Goal: Transaction & Acquisition: Book appointment/travel/reservation

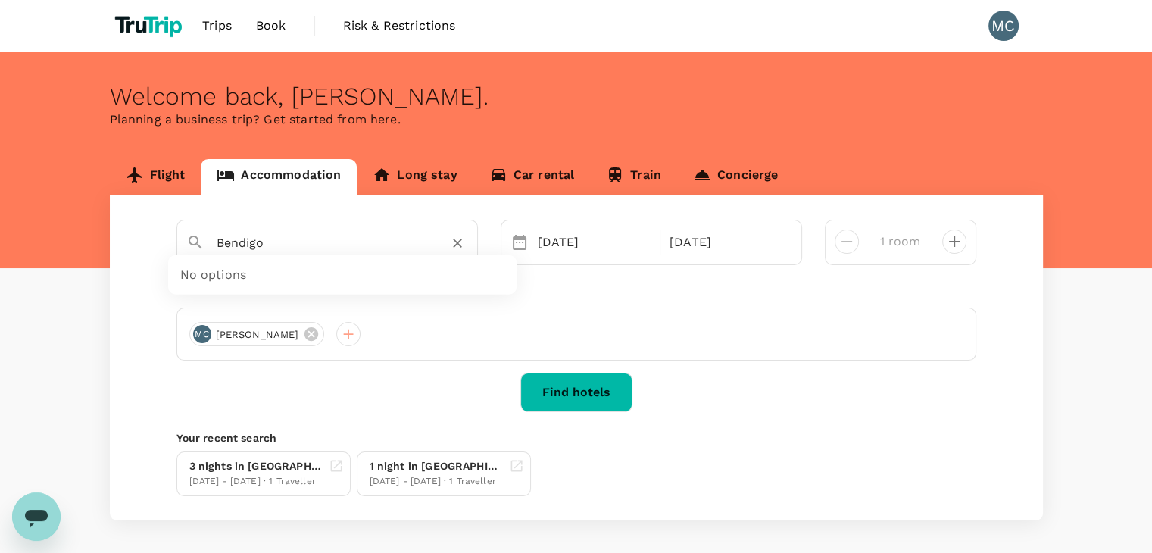
type input "Bendigoa"
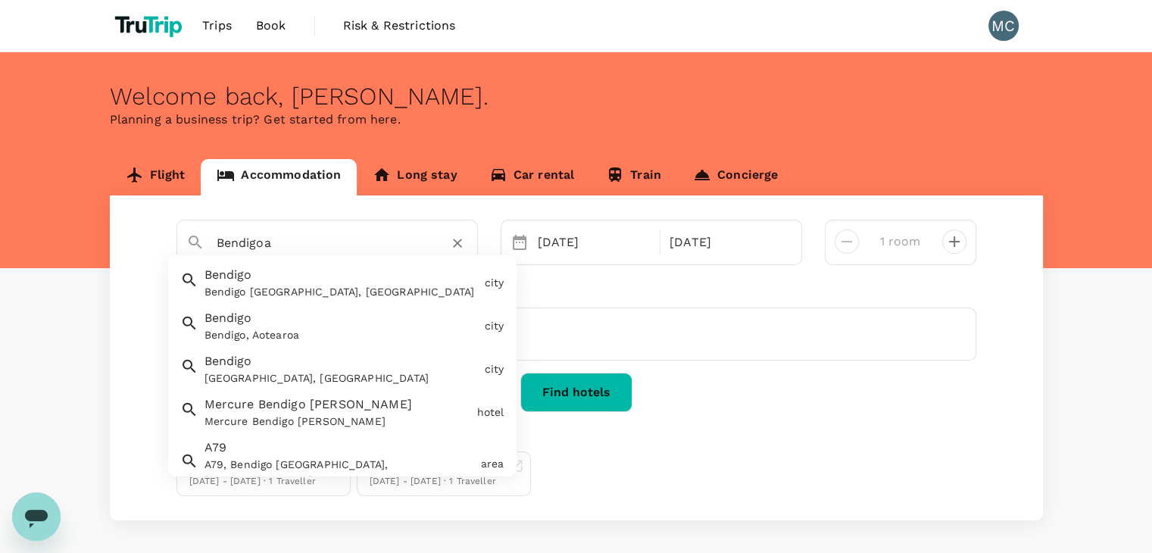
click at [451, 231] on div "Bendigoa" at bounding box center [342, 243] width 251 height 24
click at [460, 241] on icon "Clear" at bounding box center [457, 242] width 15 height 15
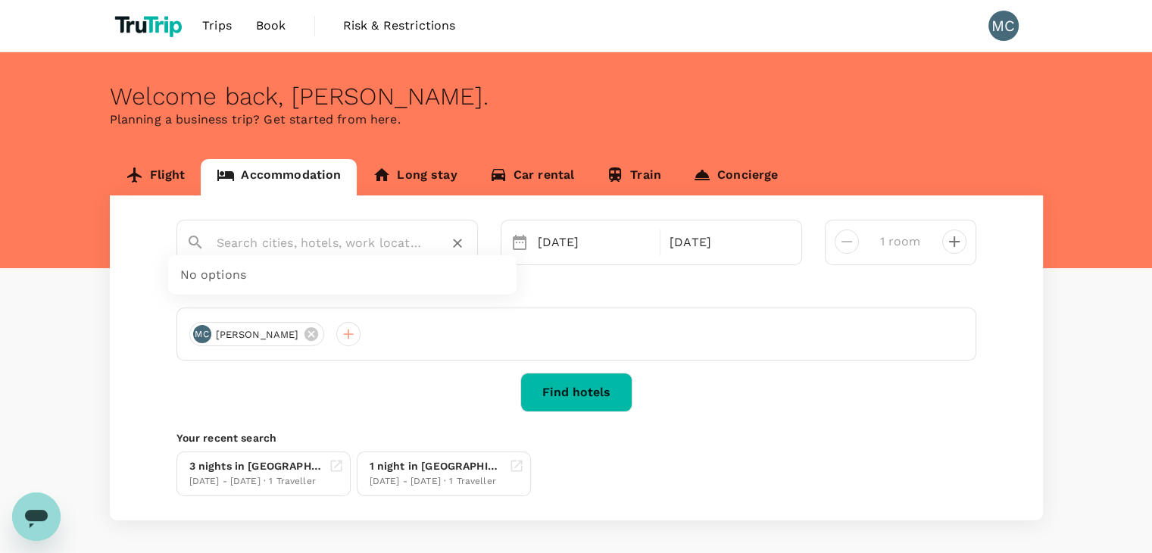
click at [353, 240] on input "text" at bounding box center [321, 242] width 209 height 23
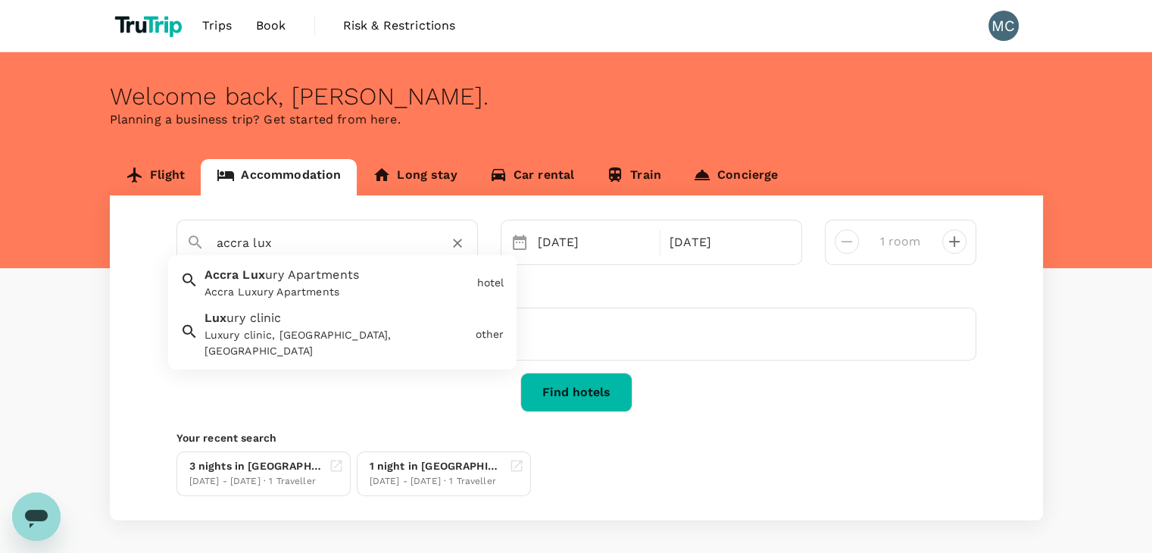
click at [240, 288] on div "Accra Luxury Apartments" at bounding box center [337, 292] width 267 height 16
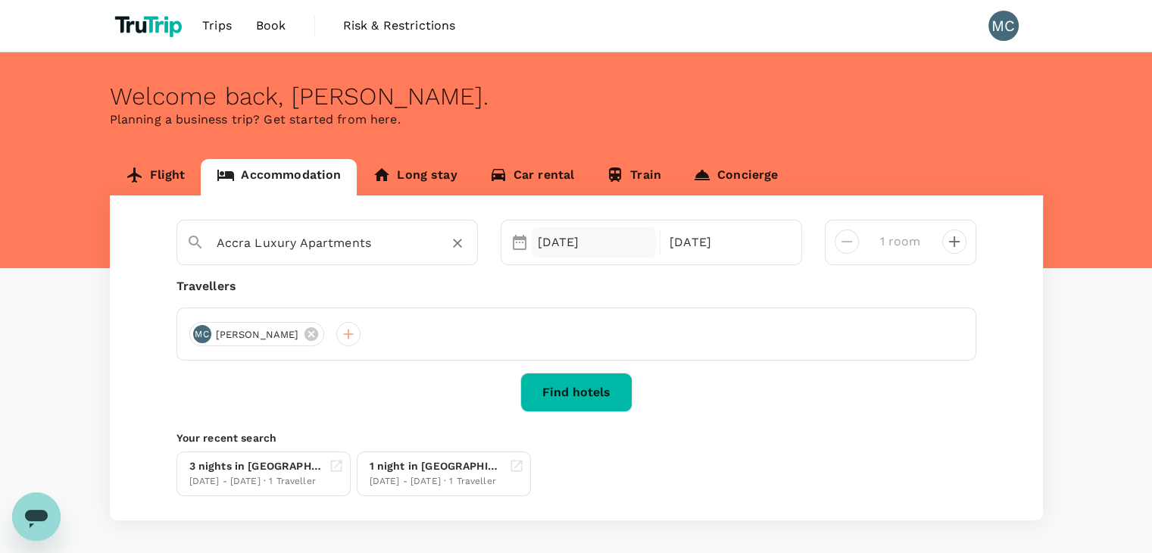
type input "Accra Luxury Apartments"
click at [538, 251] on div "28 Aug" at bounding box center [595, 242] width 126 height 30
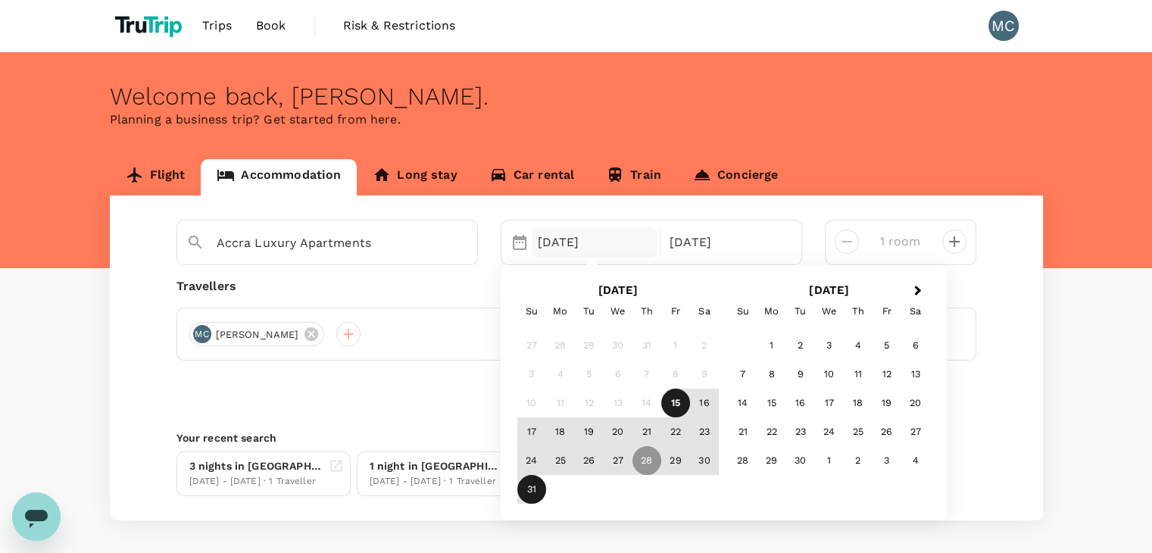
click at [678, 399] on div "15" at bounding box center [675, 402] width 29 height 29
click at [565, 434] on div "18" at bounding box center [560, 431] width 29 height 29
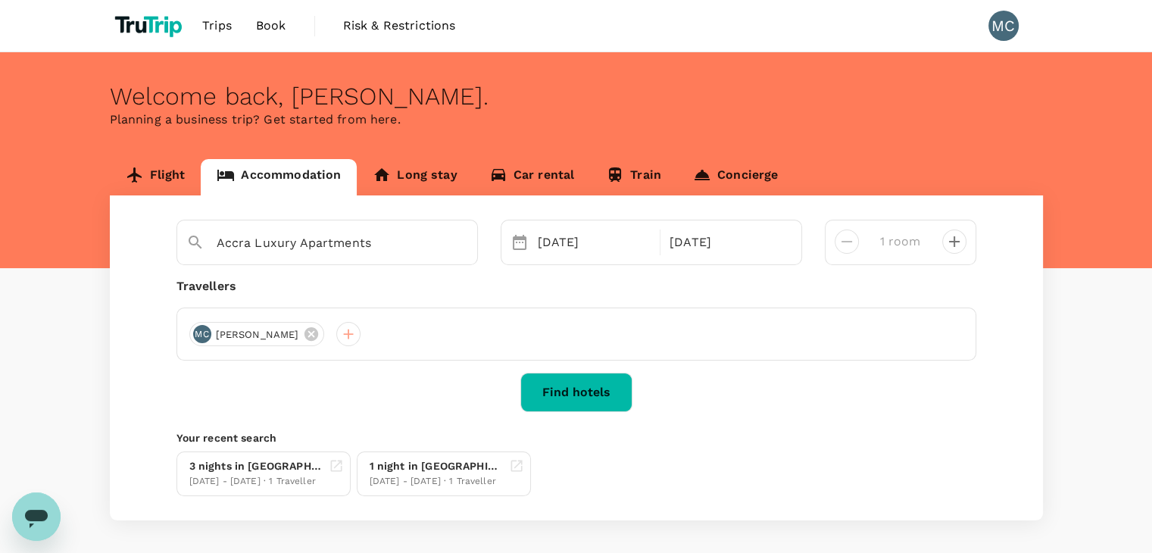
click at [585, 398] on button "Find hotels" at bounding box center [576, 392] width 112 height 39
click at [585, 381] on button "Find hotels" at bounding box center [576, 392] width 112 height 39
click at [573, 235] on div "15 Aug" at bounding box center [595, 242] width 126 height 30
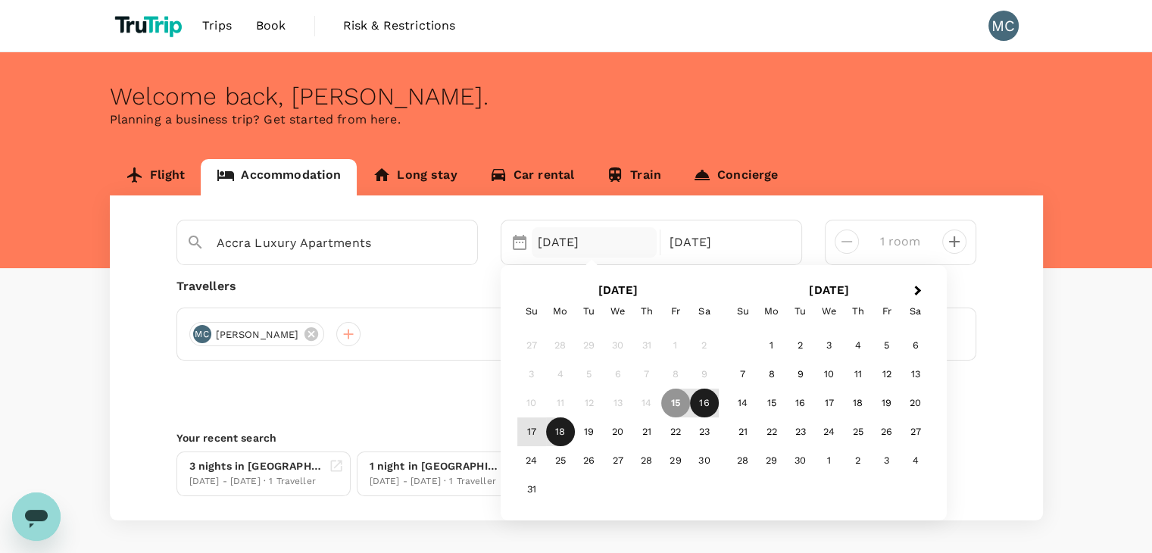
click at [700, 404] on div "16" at bounding box center [704, 402] width 29 height 29
click at [566, 429] on div "18" at bounding box center [560, 431] width 29 height 29
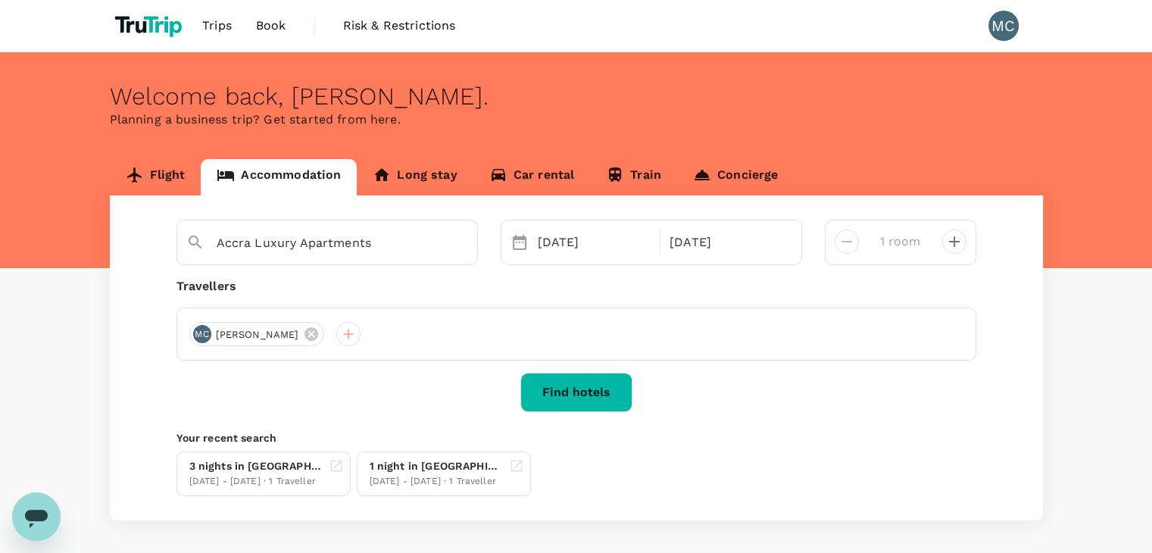
click at [560, 391] on button "Find hotels" at bounding box center [576, 392] width 112 height 39
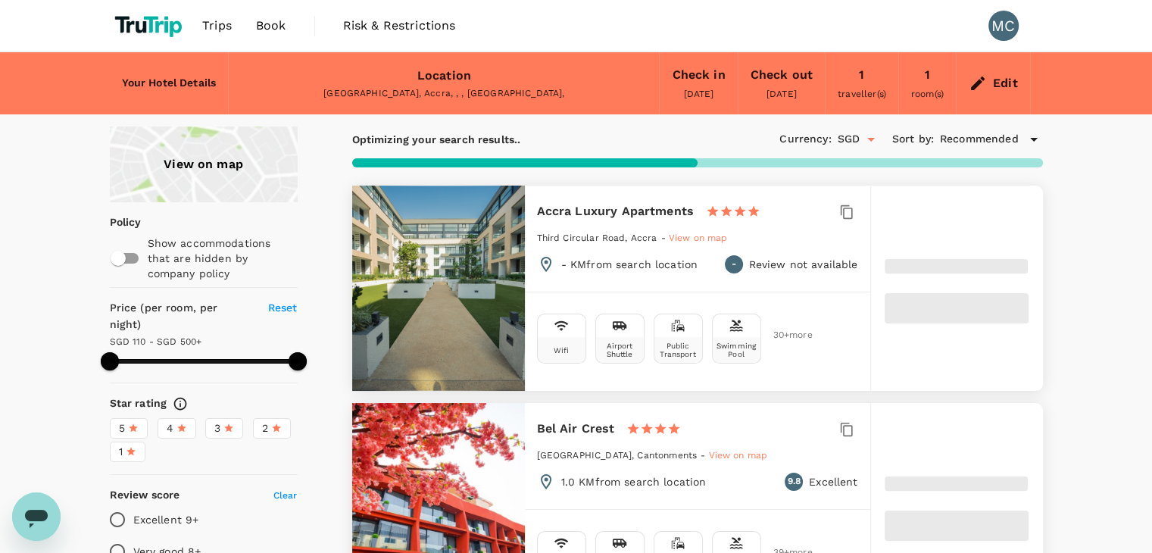
type input "478.18"
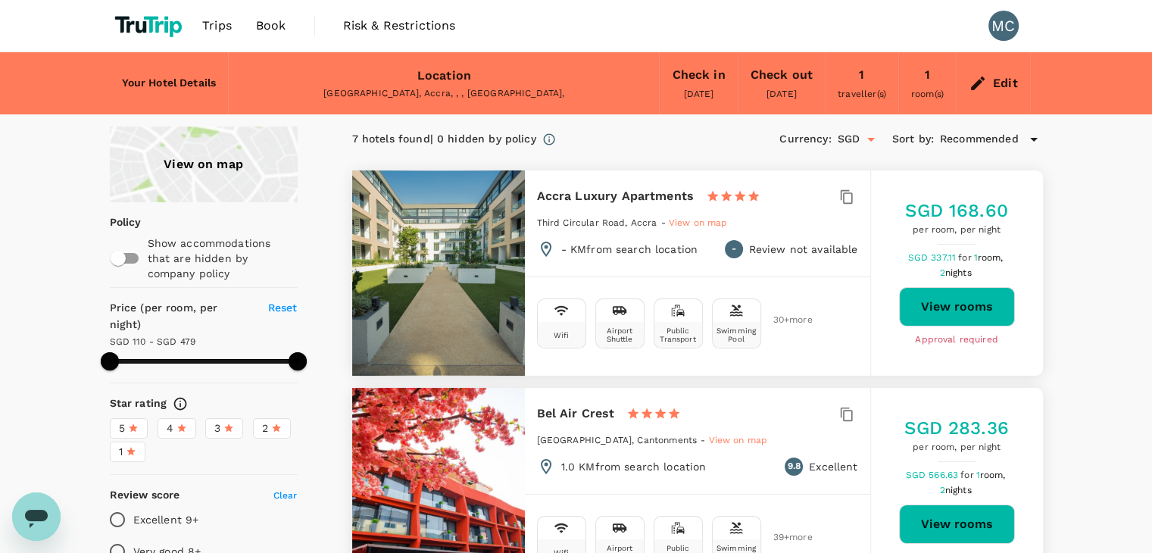
click at [867, 140] on icon "Open" at bounding box center [871, 139] width 18 height 18
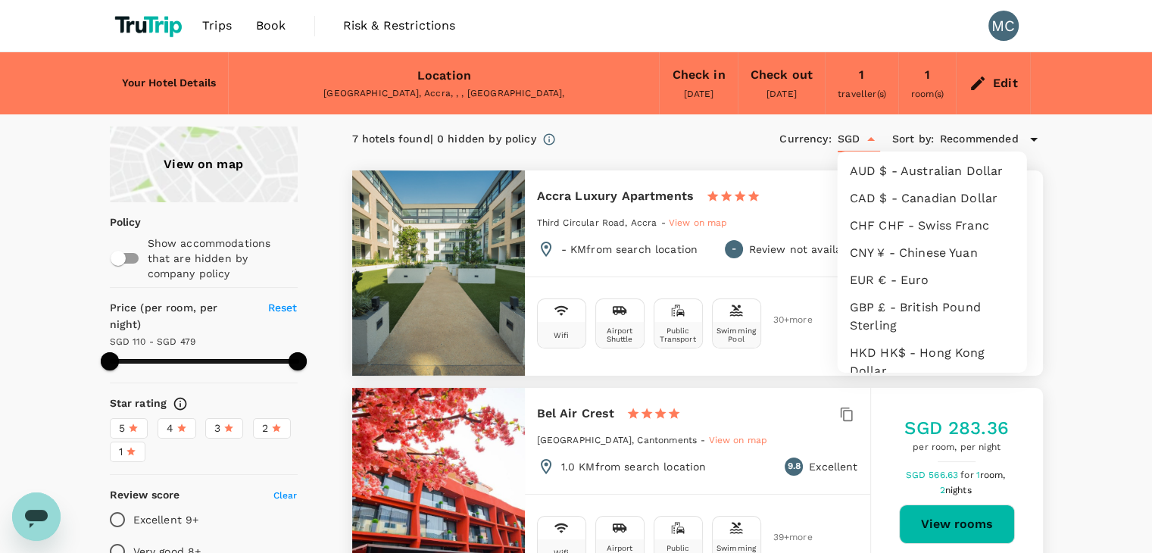
scroll to position [348, 0]
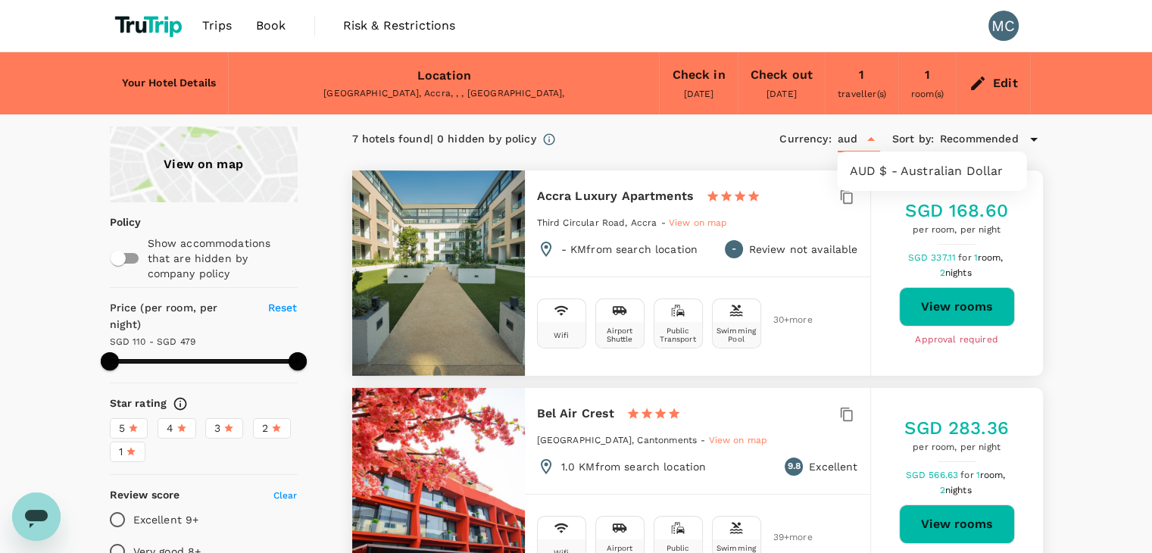
click at [900, 168] on li "AUD $ - Australian Dollar" at bounding box center [931, 170] width 189 height 27
type input "AUD"
click at [954, 311] on button "View rooms" at bounding box center [957, 306] width 116 height 39
click at [995, 86] on div "Edit" at bounding box center [1005, 83] width 25 height 21
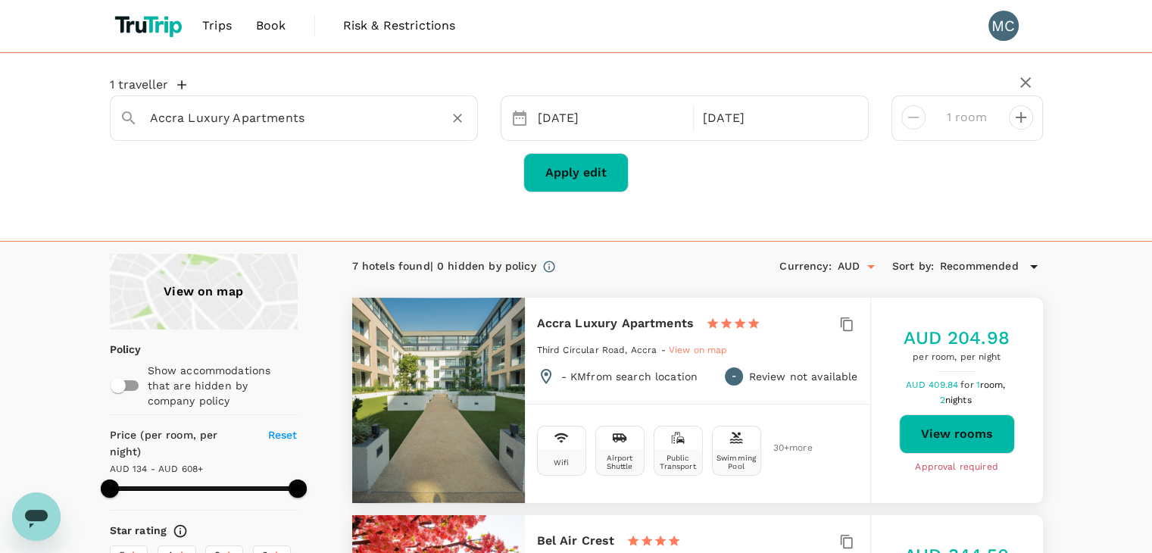
click at [273, 114] on input "Accra Luxury Apartments" at bounding box center [288, 117] width 276 height 23
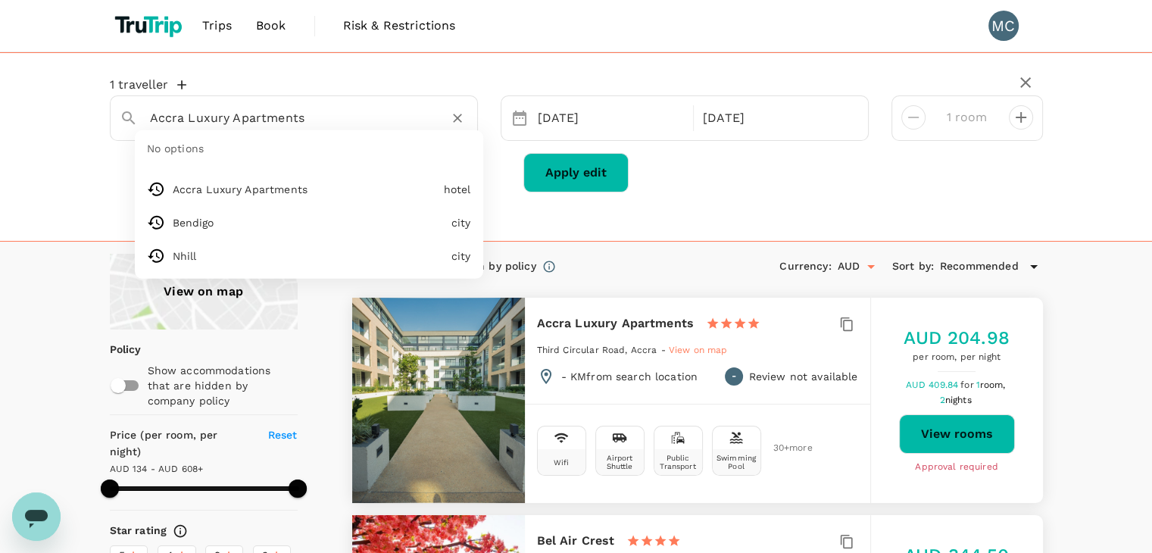
paste input "Cantonments"
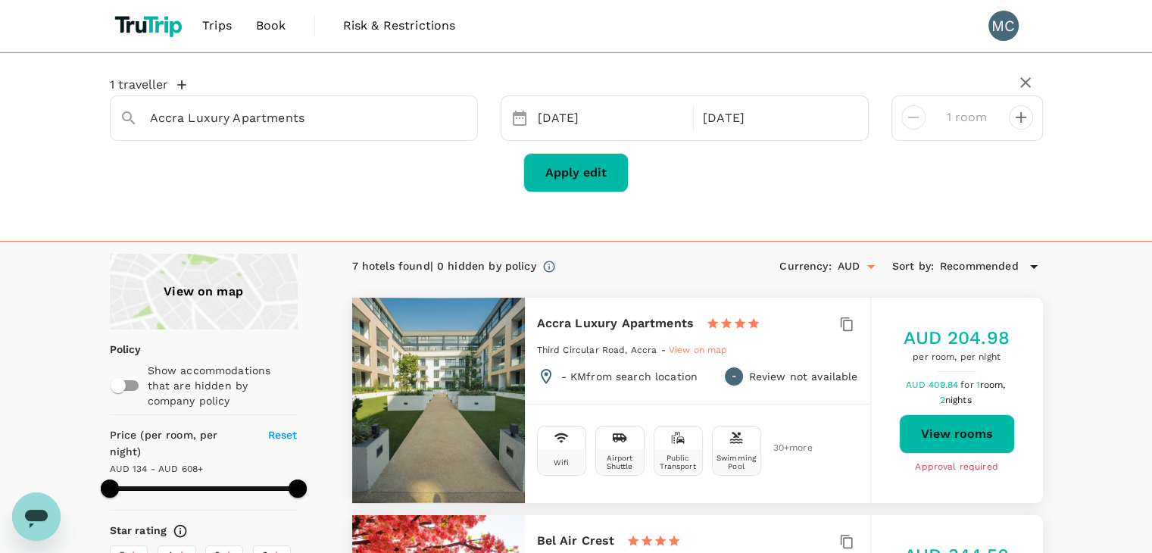
click at [303, 93] on div "Accra Luxury Apartments" at bounding box center [288, 112] width 360 height 38
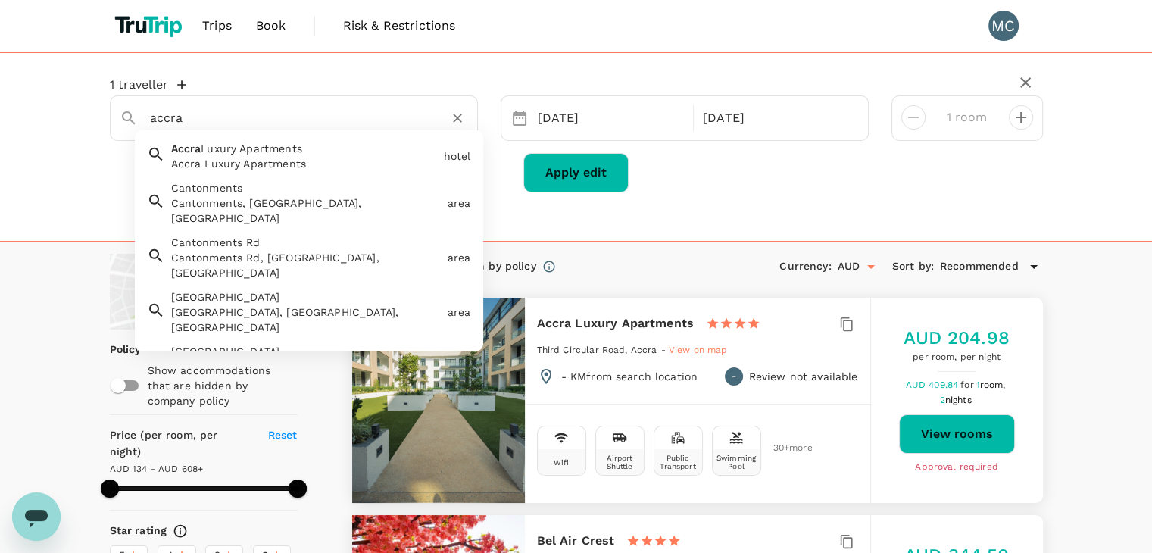
type input "Accra Luxury Apartments"
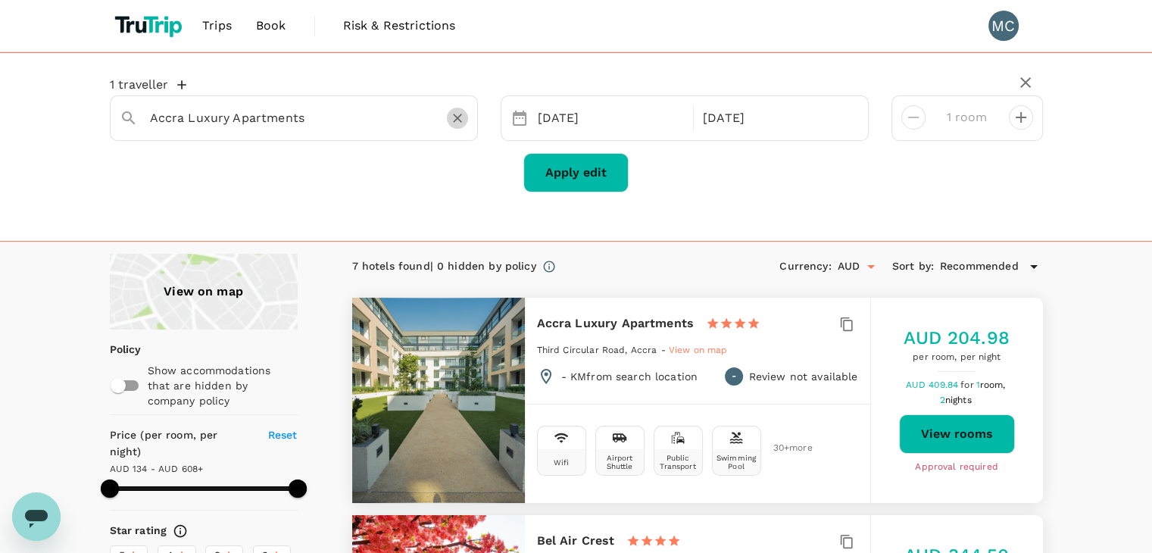
click at [454, 128] on button "Clear" at bounding box center [457, 118] width 21 height 21
click at [378, 114] on input "text" at bounding box center [288, 117] width 276 height 23
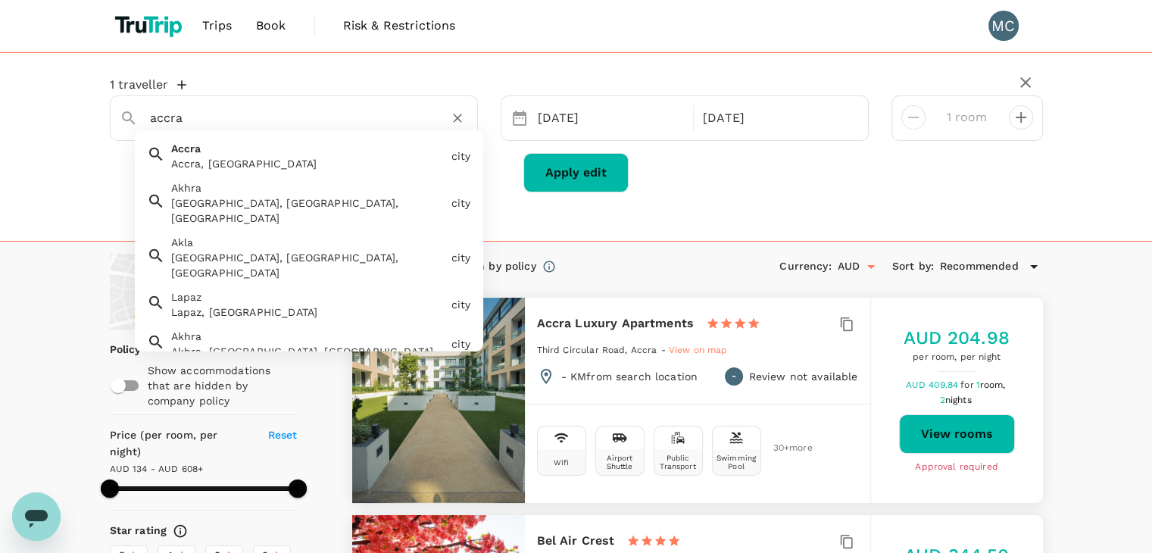
click at [342, 152] on div "Accra Accra, Ghana" at bounding box center [305, 153] width 280 height 36
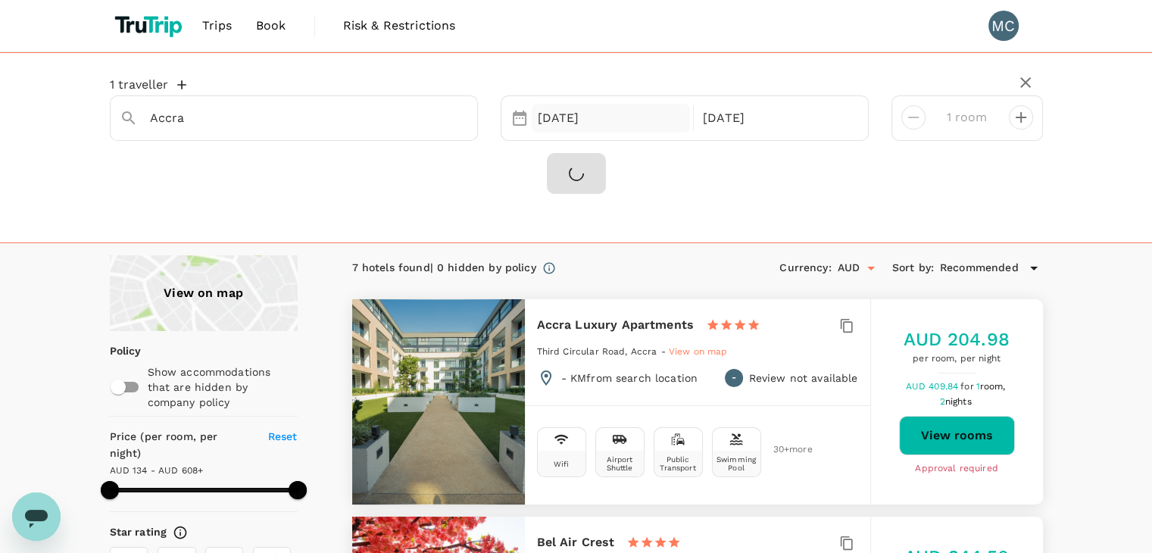
click at [554, 117] on div "16 Aug" at bounding box center [611, 119] width 159 height 30
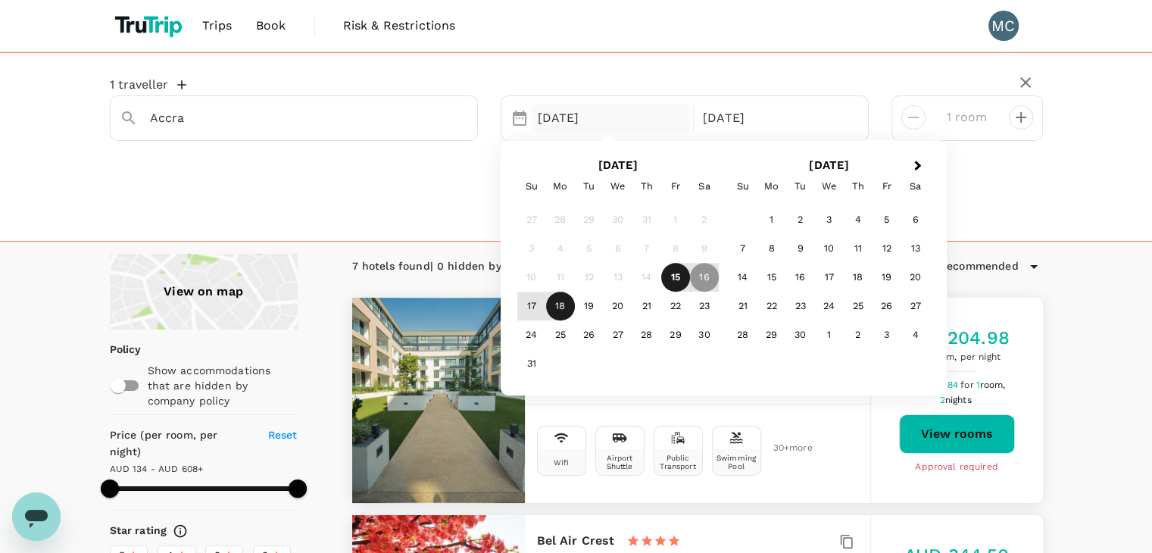
click at [675, 280] on div "15" at bounding box center [675, 278] width 29 height 29
click at [701, 276] on div "16" at bounding box center [704, 278] width 29 height 29
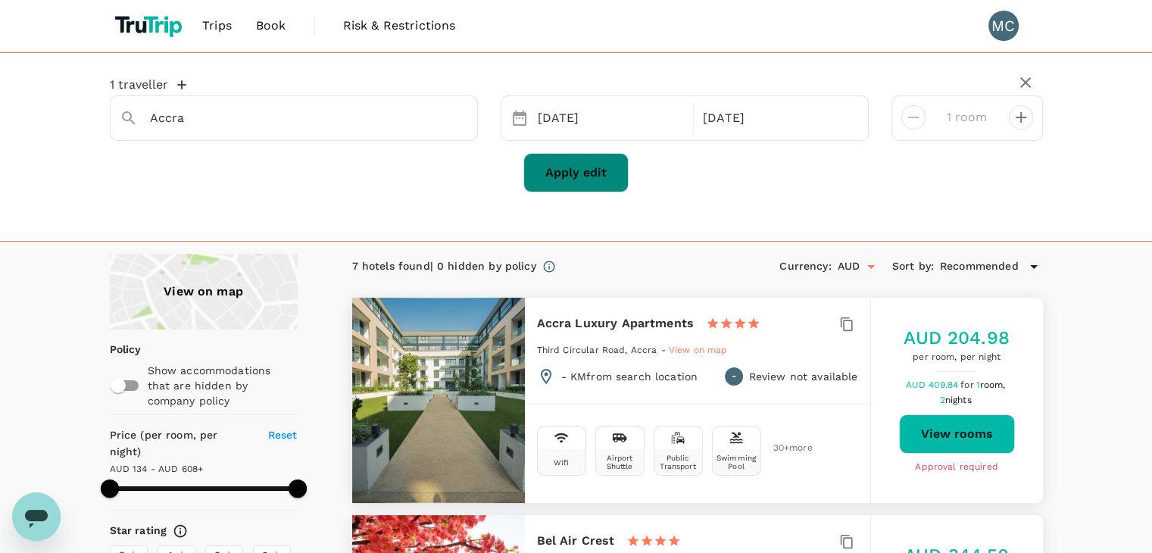
click at [618, 177] on button "Apply edit" at bounding box center [575, 172] width 105 height 39
click at [572, 164] on button "Apply edit" at bounding box center [575, 172] width 105 height 39
click at [579, 113] on div "15 Aug" at bounding box center [611, 119] width 159 height 30
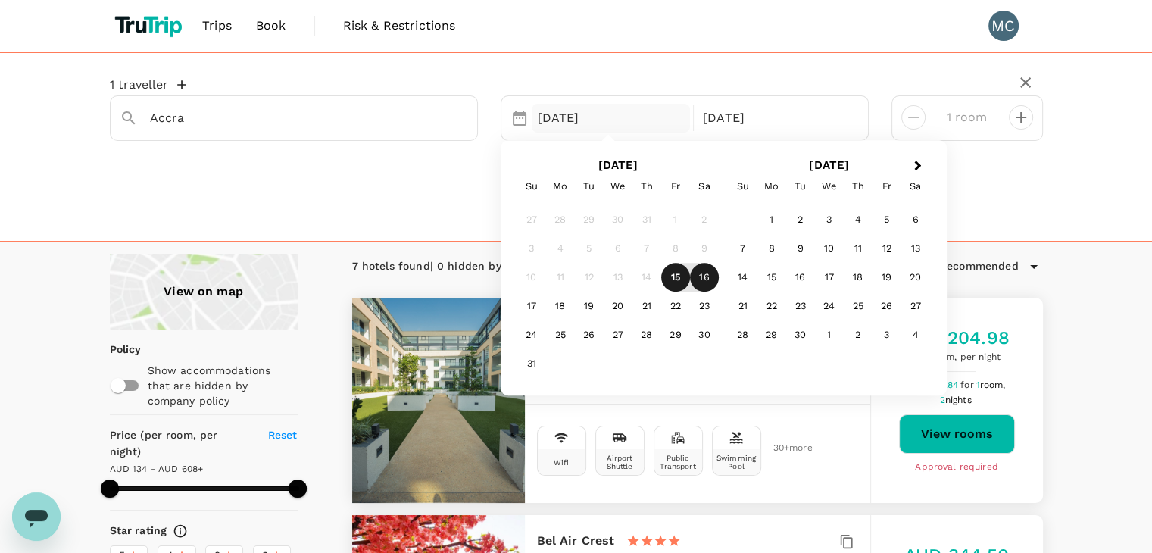
click at [336, 140] on div "1 traveller Accra Selected date: Friday, August 15th, 2025 15 Aug Next Month Au…" at bounding box center [576, 134] width 933 height 115
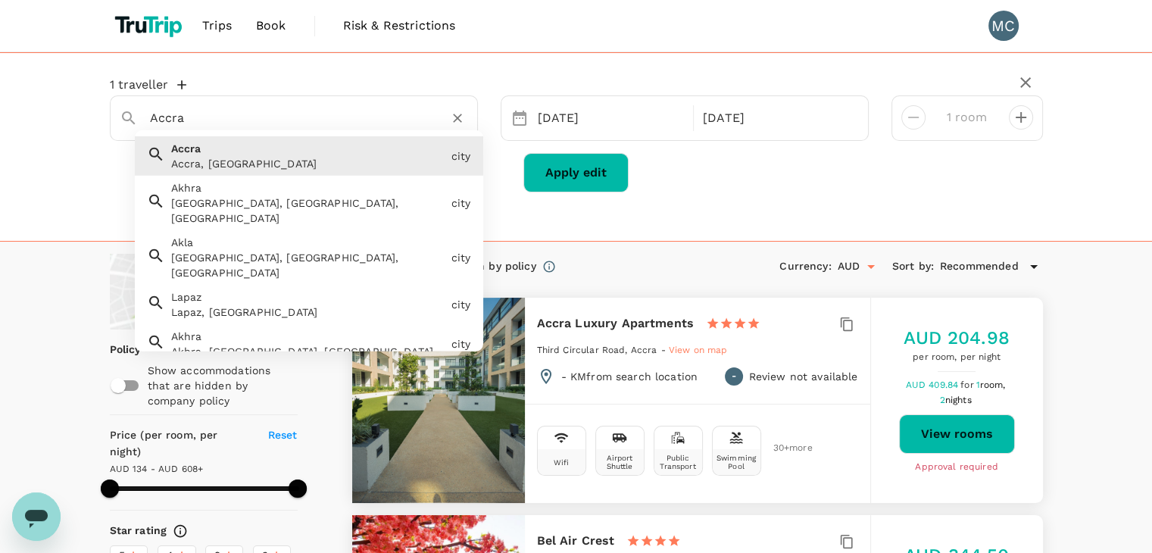
drag, startPoint x: 291, startPoint y: 113, endPoint x: 124, endPoint y: 82, distance: 169.5
click at [124, 82] on div "1 traveller Accra Accra Accra, Ghana city Akhra Akhra, West Bengal, India city …" at bounding box center [576, 134] width 933 height 115
paste input "Villagio Vist"
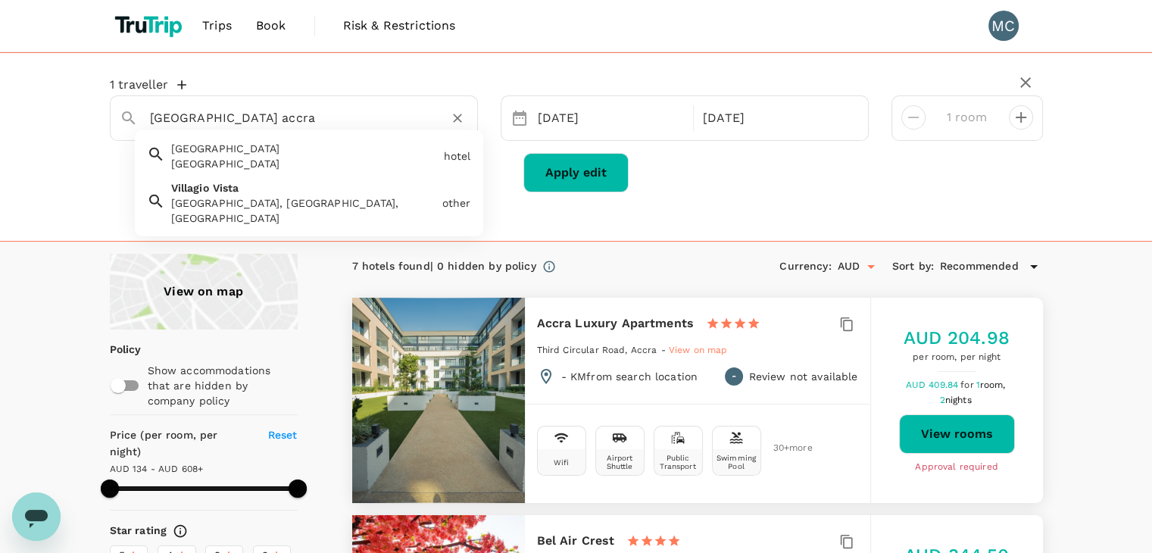
click at [347, 189] on div "Villagio Vista Villagio Vista, Accra, Ghana" at bounding box center [300, 199] width 271 height 51
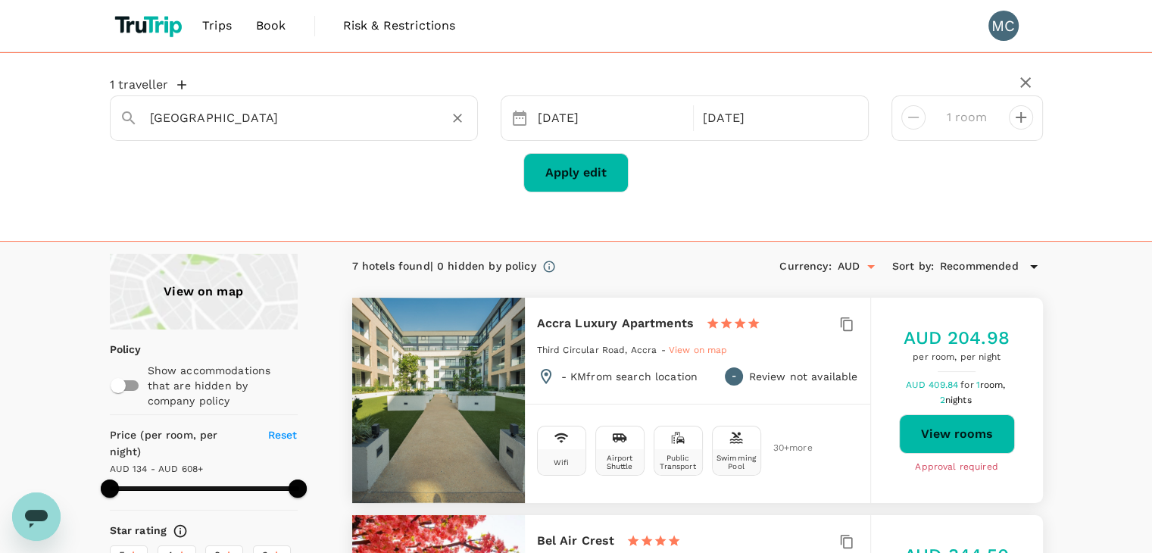
type input "Villagio Vista"
click at [583, 173] on button "Apply edit" at bounding box center [575, 172] width 105 height 39
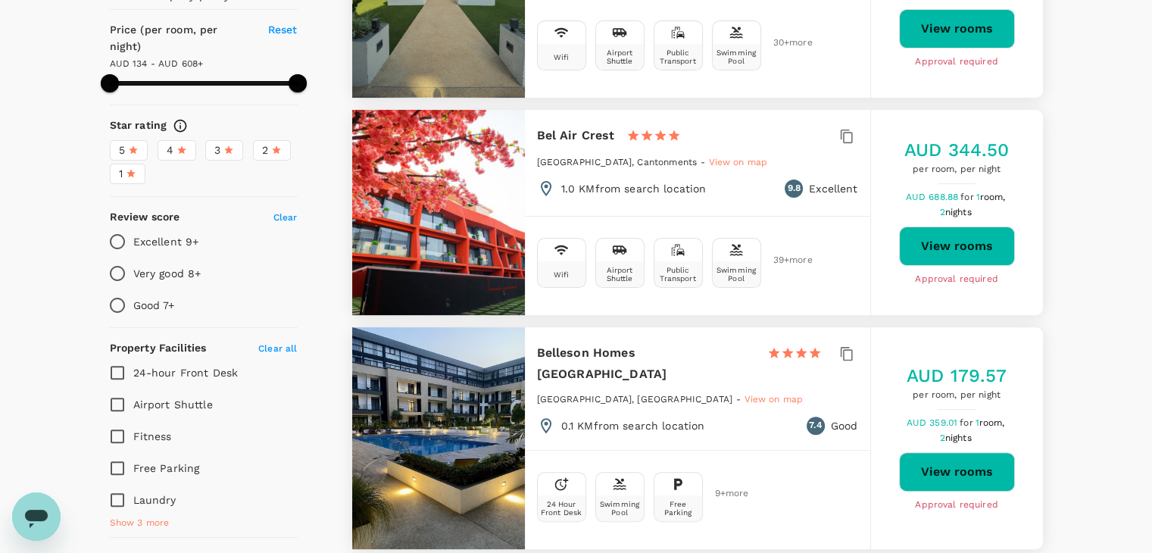
scroll to position [379, 0]
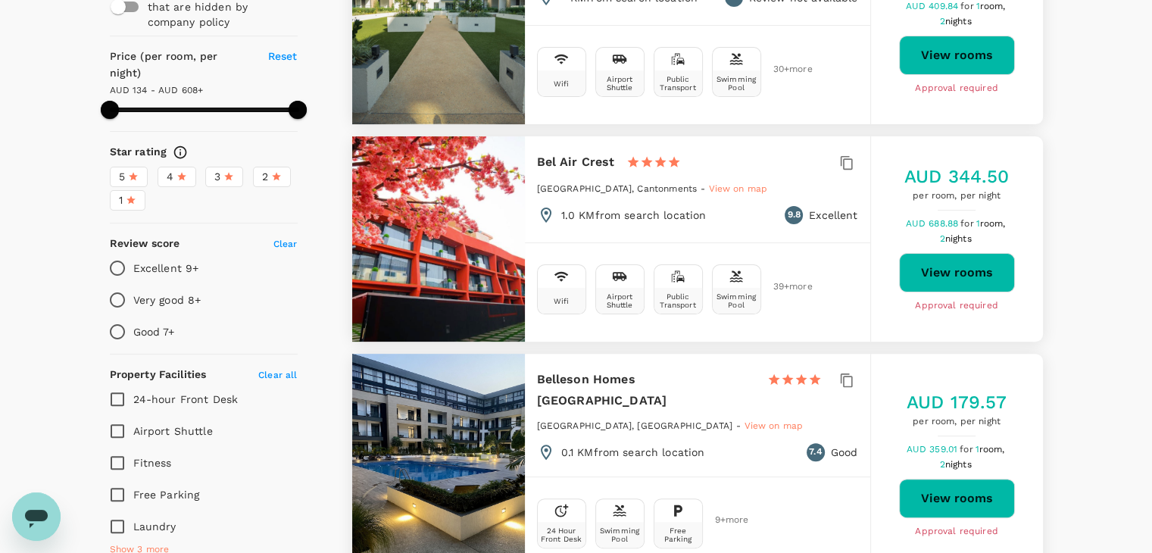
click at [635, 186] on span "Fifth Circular Road, Cantonments" at bounding box center [617, 188] width 161 height 11
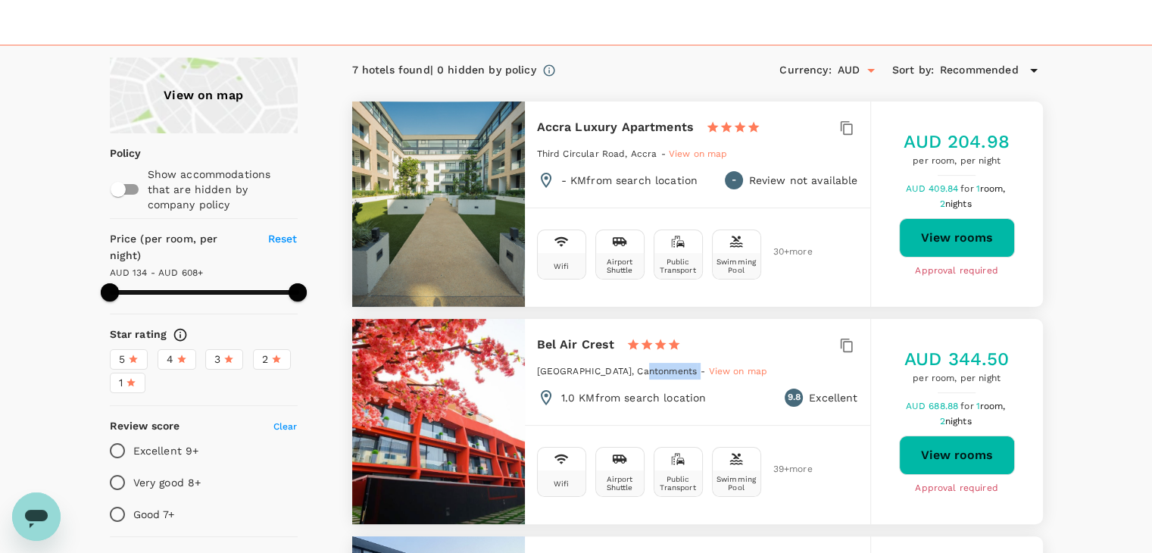
scroll to position [0, 0]
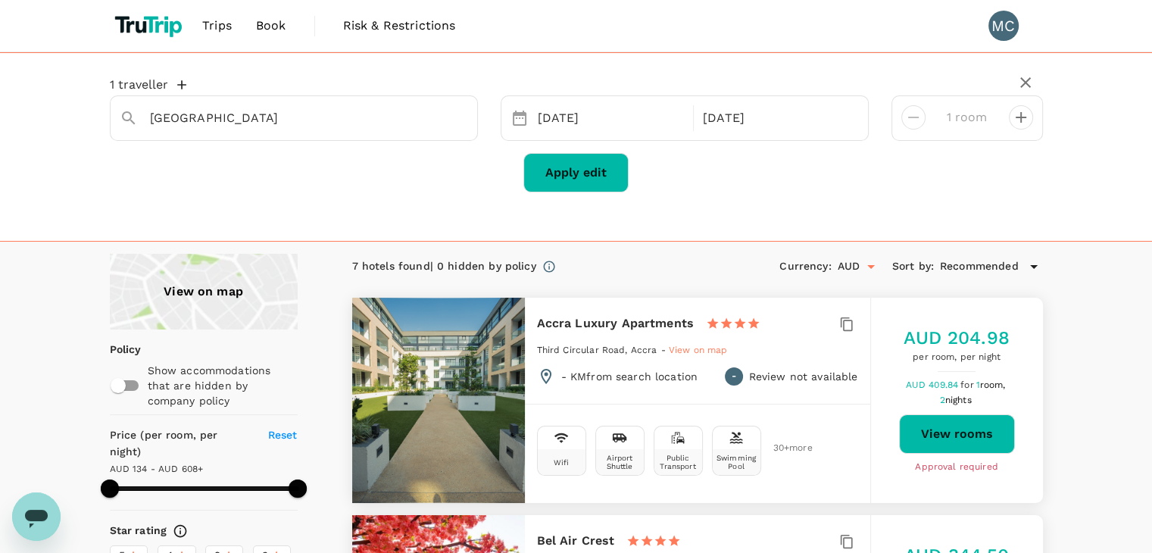
click at [274, 28] on span "Book" at bounding box center [271, 26] width 30 height 18
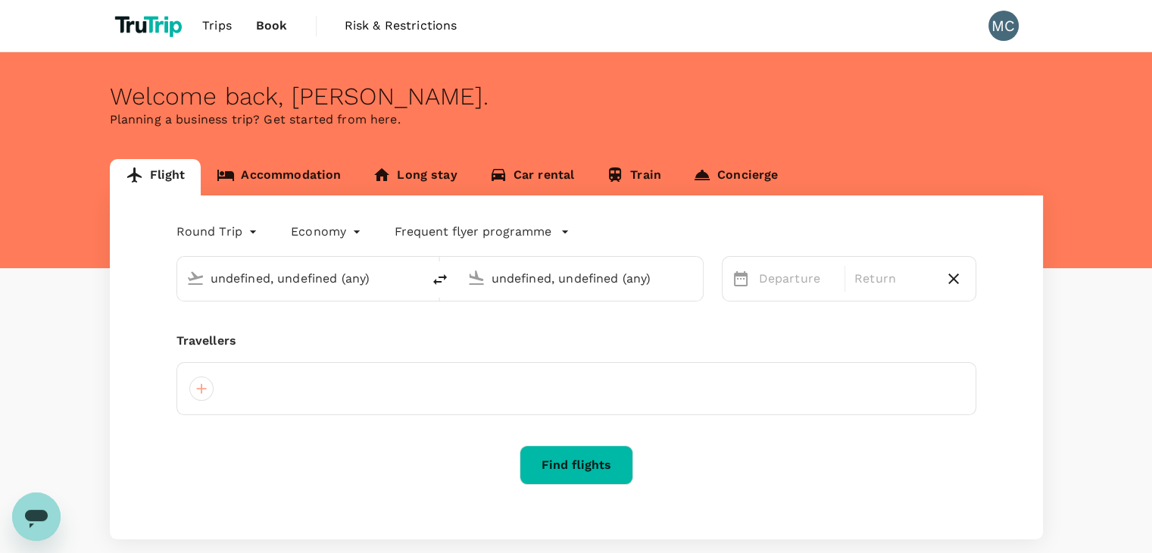
type input "Kuala Lumpur Intl (KUL)"
type input "Sultan Ismail Intl (JHB)"
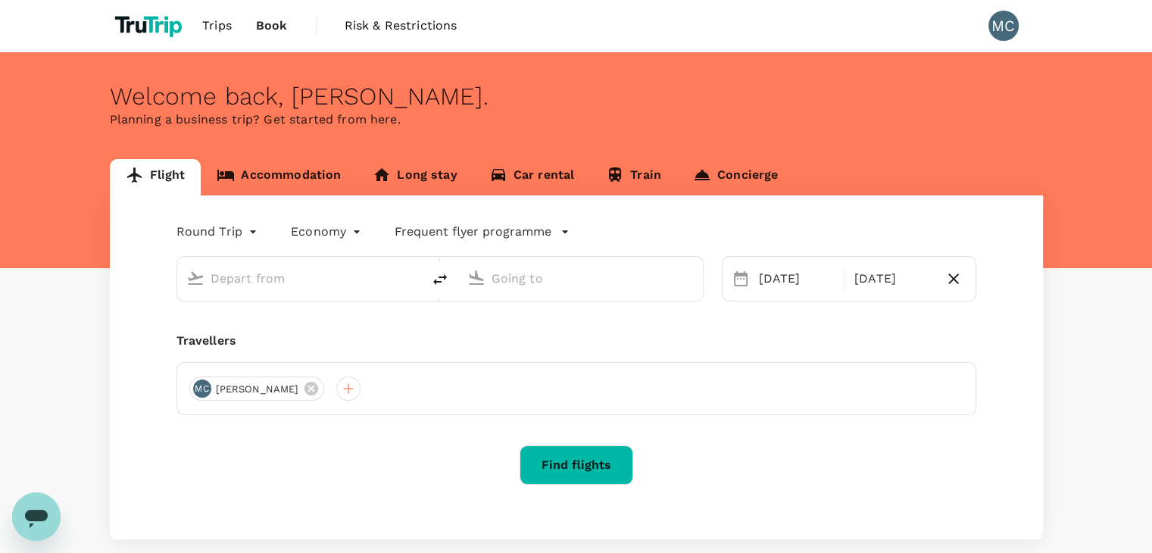
type input "Kuala Lumpur Intl (KUL)"
type input "Sultan Ismail Intl (JHB)"
type input "Kuala Lumpur Intl (KUL)"
type input "Sultan Ismail Intl (JHB)"
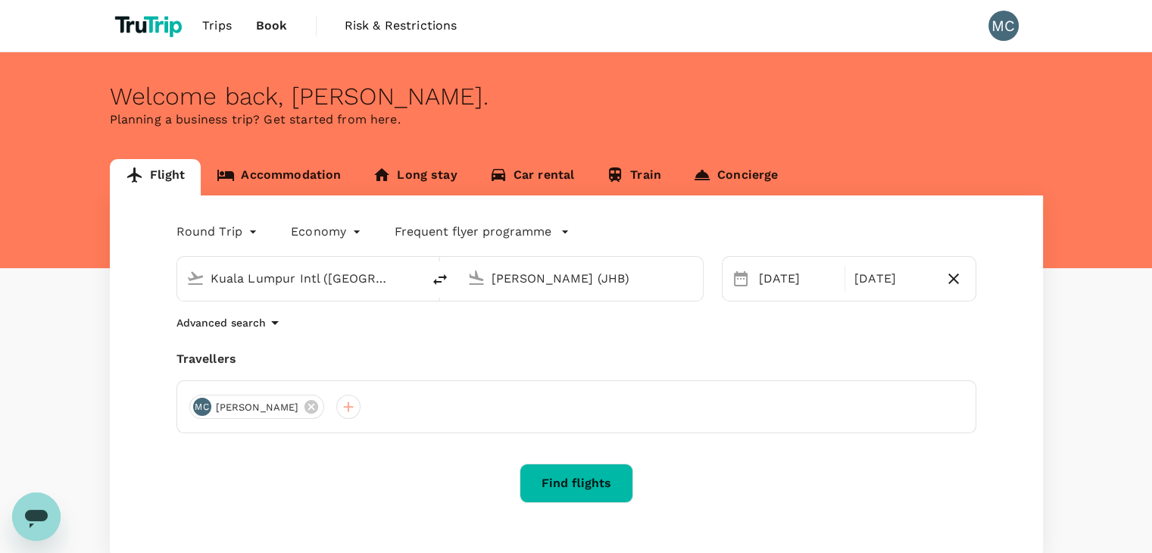
click at [279, 177] on link "Accommodation" at bounding box center [279, 177] width 156 height 36
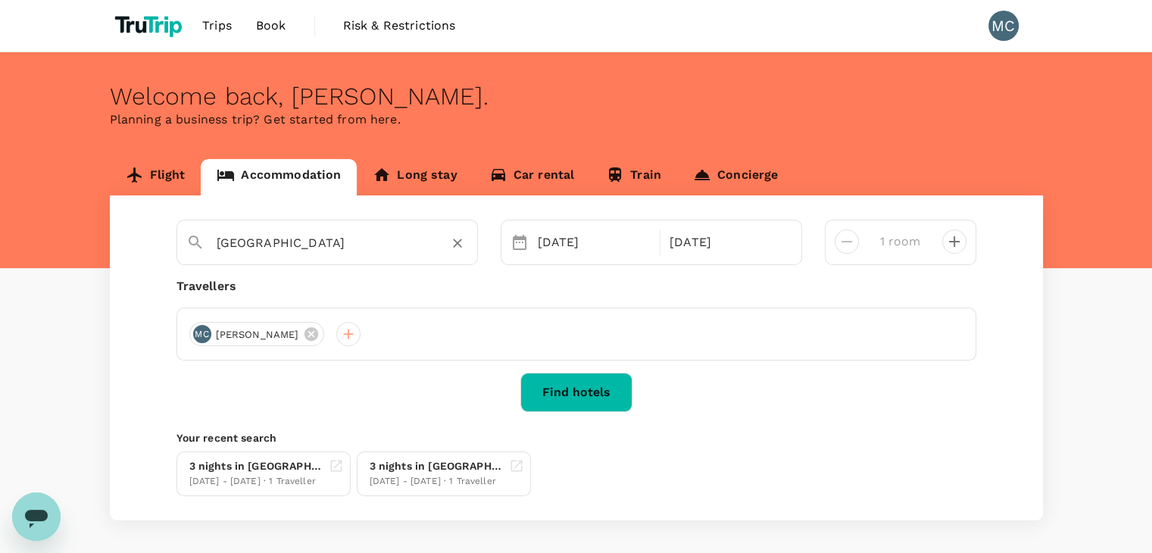
click at [315, 254] on div "Villagio Vista" at bounding box center [342, 243] width 251 height 24
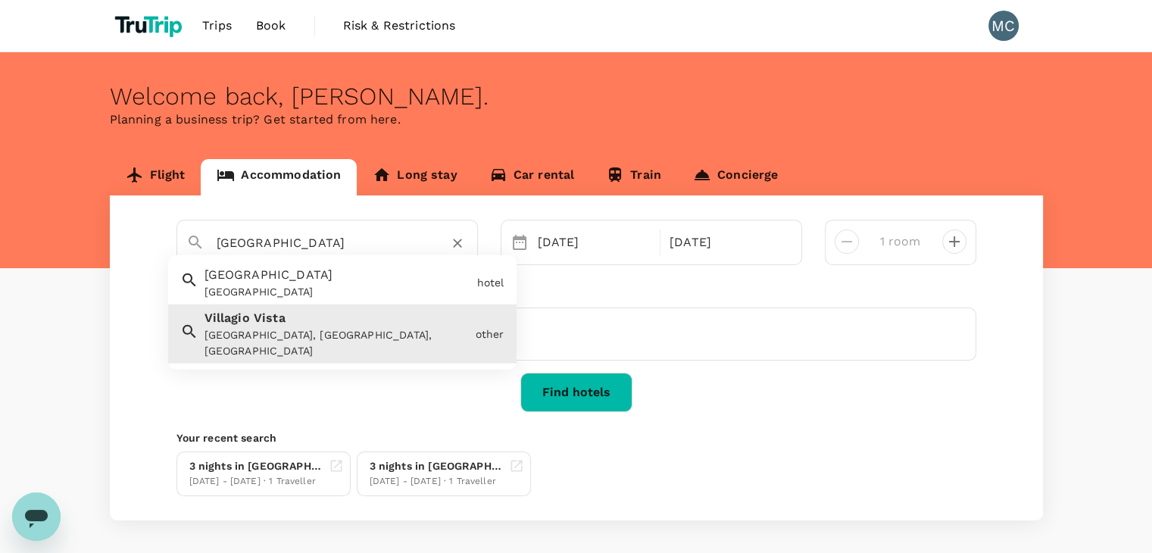
click at [455, 231] on div "Villagio Vista" at bounding box center [342, 243] width 251 height 24
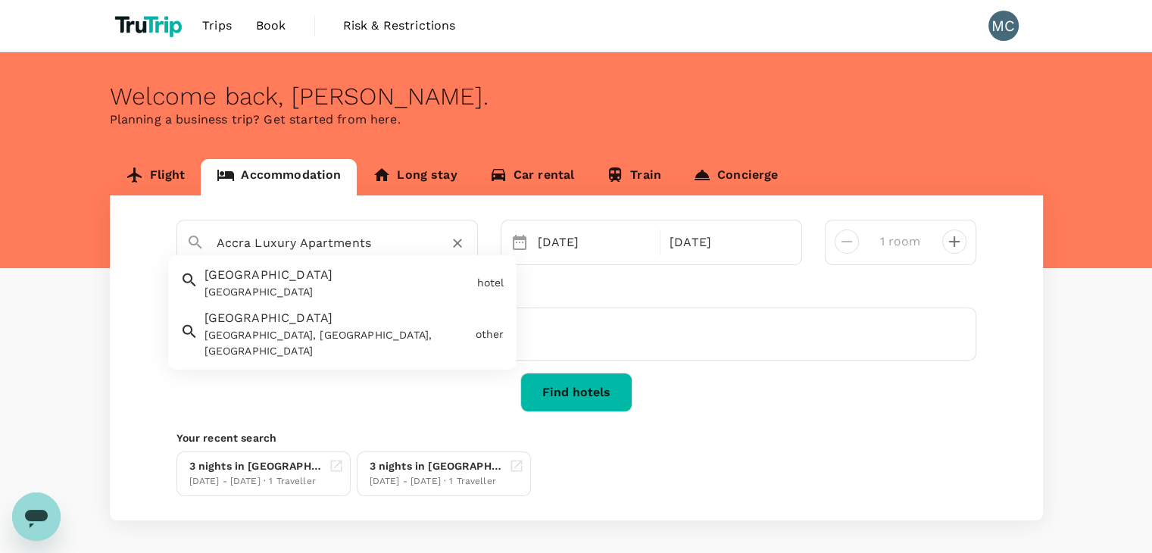
type input "Accra Luxury Apartments"
click at [458, 237] on icon "Clear" at bounding box center [457, 242] width 15 height 15
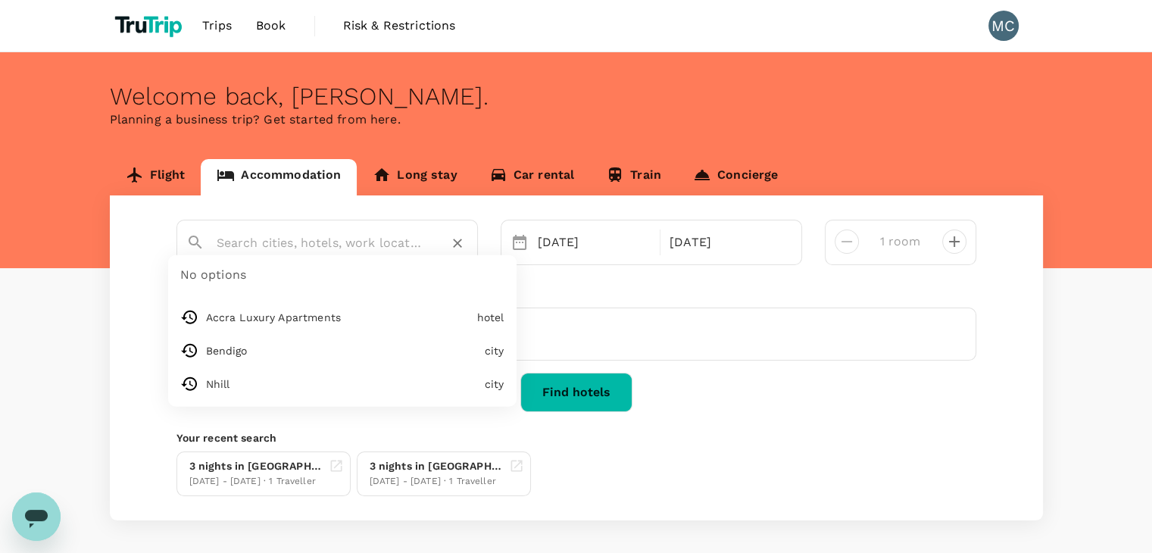
type input "z"
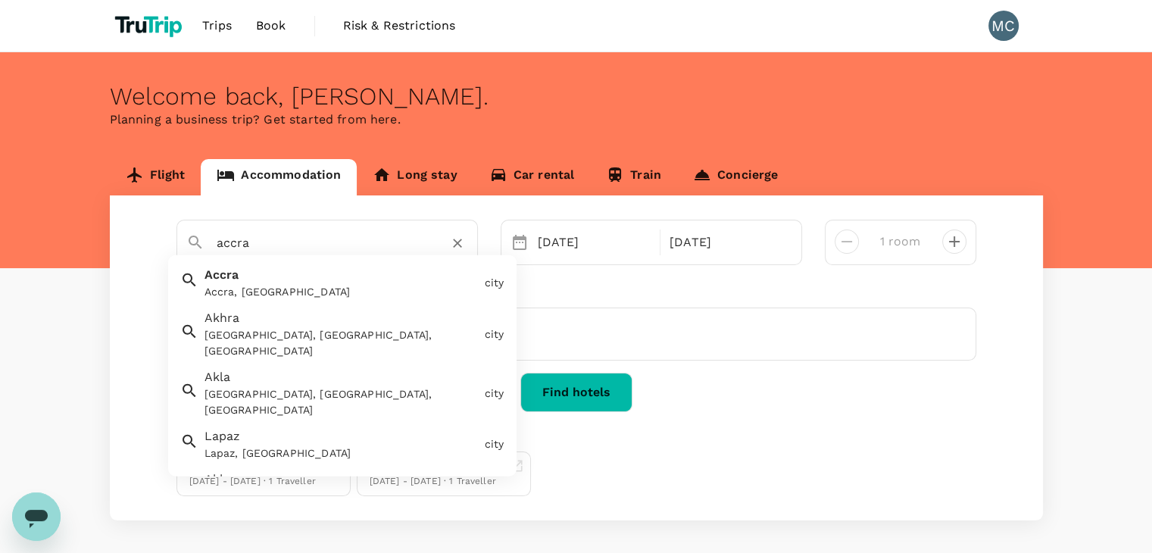
click at [264, 280] on div "Accra Accra, Ghana" at bounding box center [338, 280] width 280 height 40
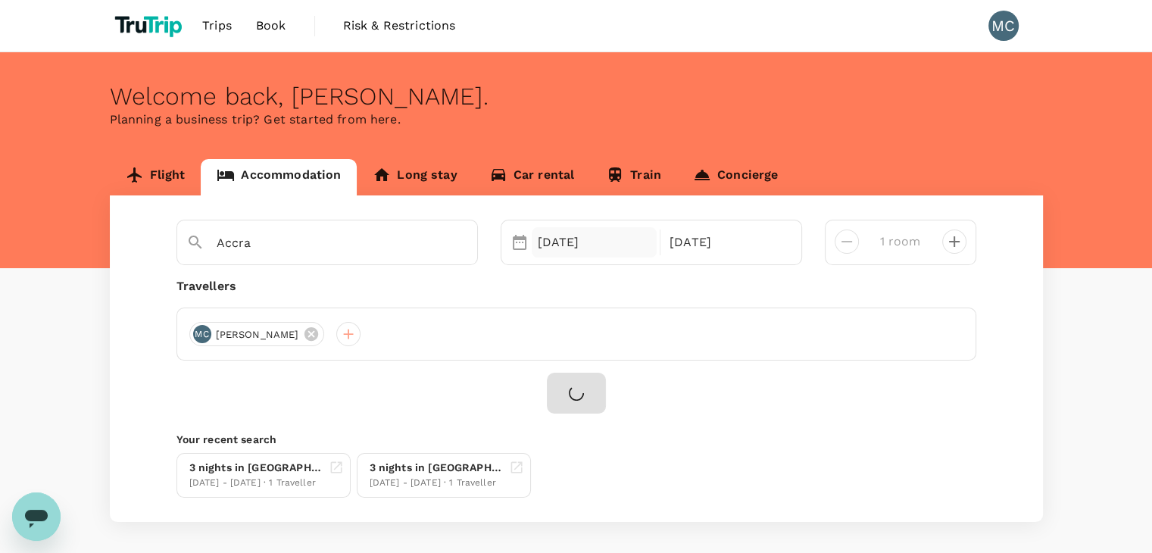
click at [536, 243] on div "16 Aug" at bounding box center [595, 242] width 126 height 30
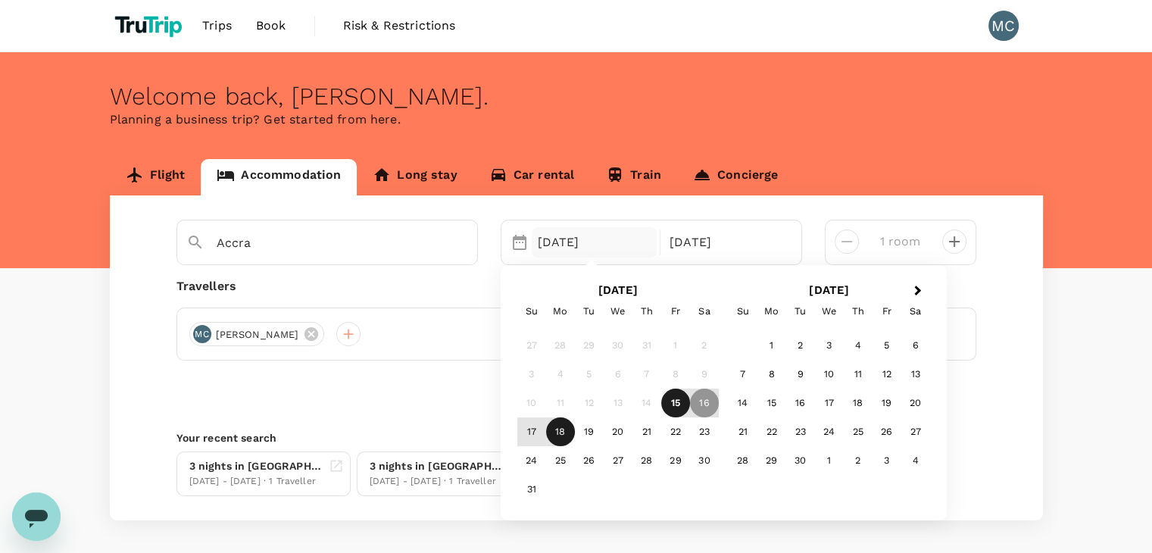
click at [681, 397] on div "15" at bounding box center [675, 402] width 29 height 29
click at [703, 396] on div "16" at bounding box center [704, 402] width 29 height 29
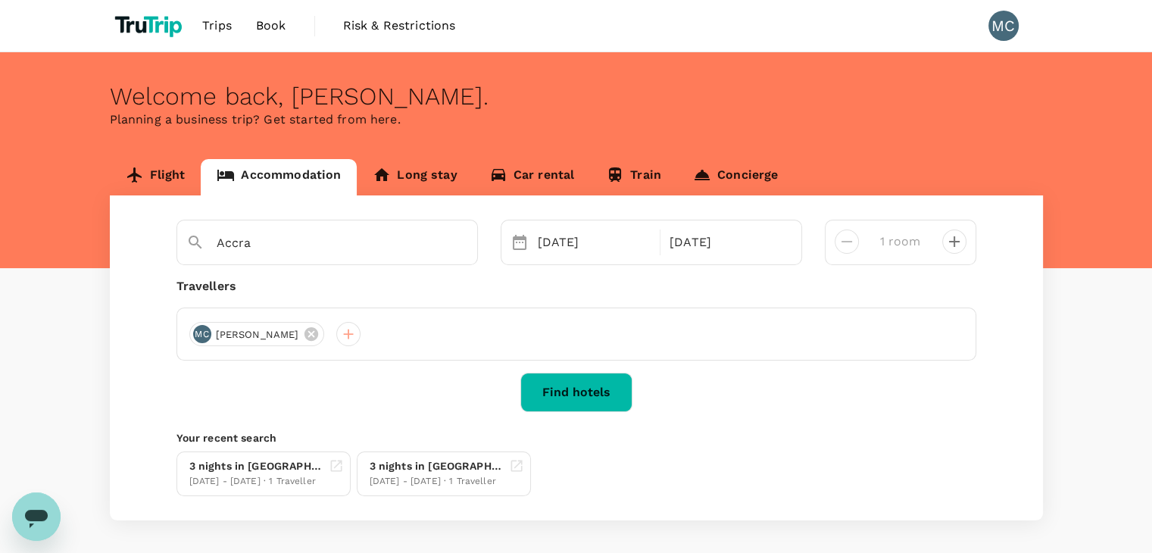
drag, startPoint x: 640, startPoint y: 395, endPoint x: 606, endPoint y: 398, distance: 34.1
click at [628, 400] on div "Find hotels" at bounding box center [576, 392] width 800 height 39
click at [604, 398] on button "Find hotels" at bounding box center [576, 392] width 112 height 39
click at [350, 230] on div "Accra" at bounding box center [336, 237] width 264 height 36
click at [351, 240] on input "Accra" at bounding box center [321, 242] width 209 height 23
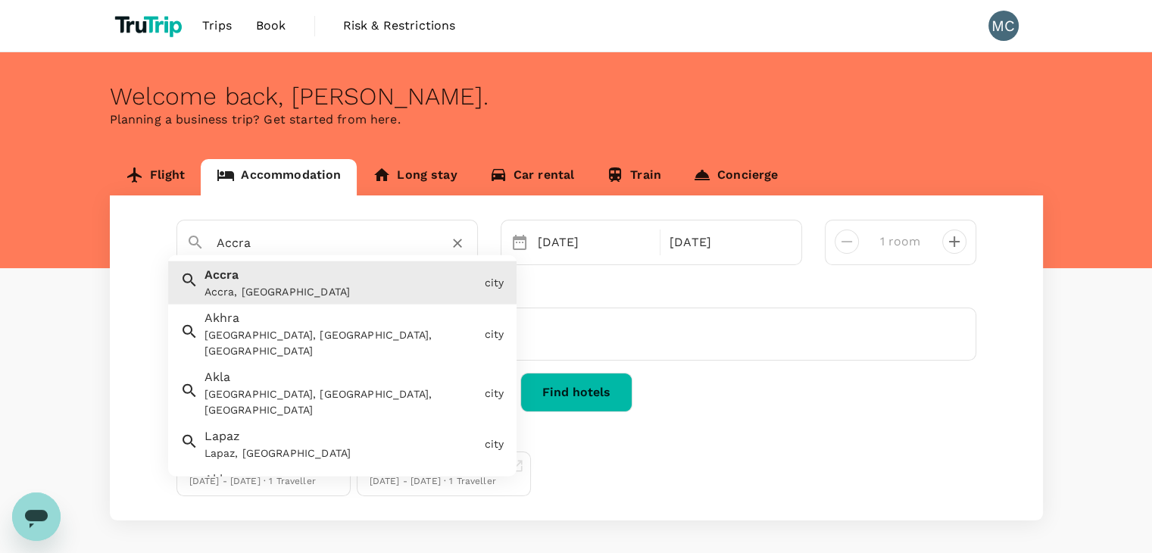
click at [322, 290] on div "Accra, Ghana" at bounding box center [341, 292] width 274 height 16
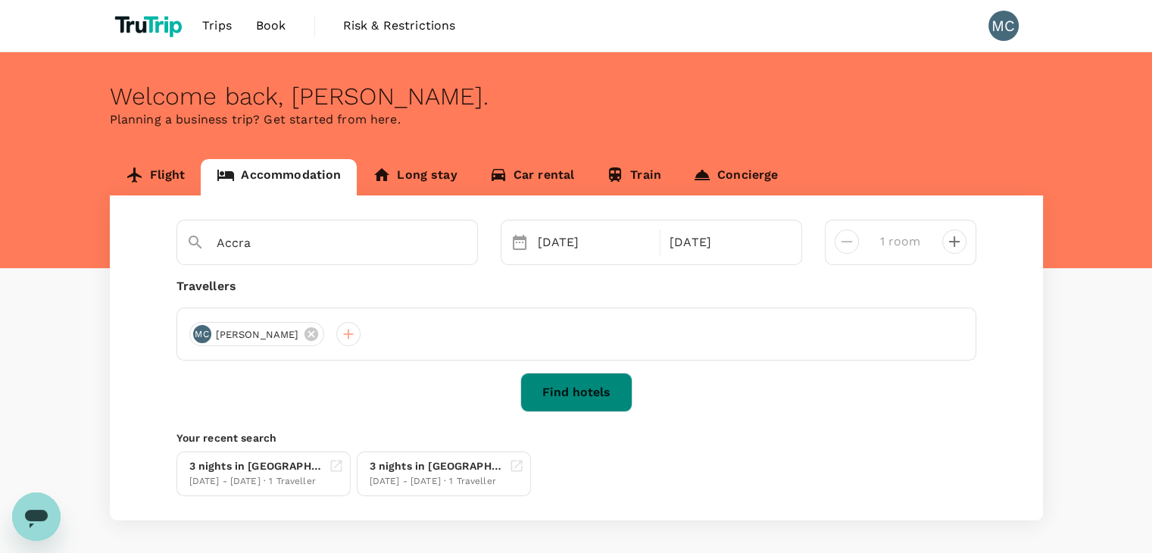
click at [587, 395] on button "Find hotels" at bounding box center [576, 392] width 112 height 39
click at [273, 249] on input "Accra" at bounding box center [321, 242] width 209 height 23
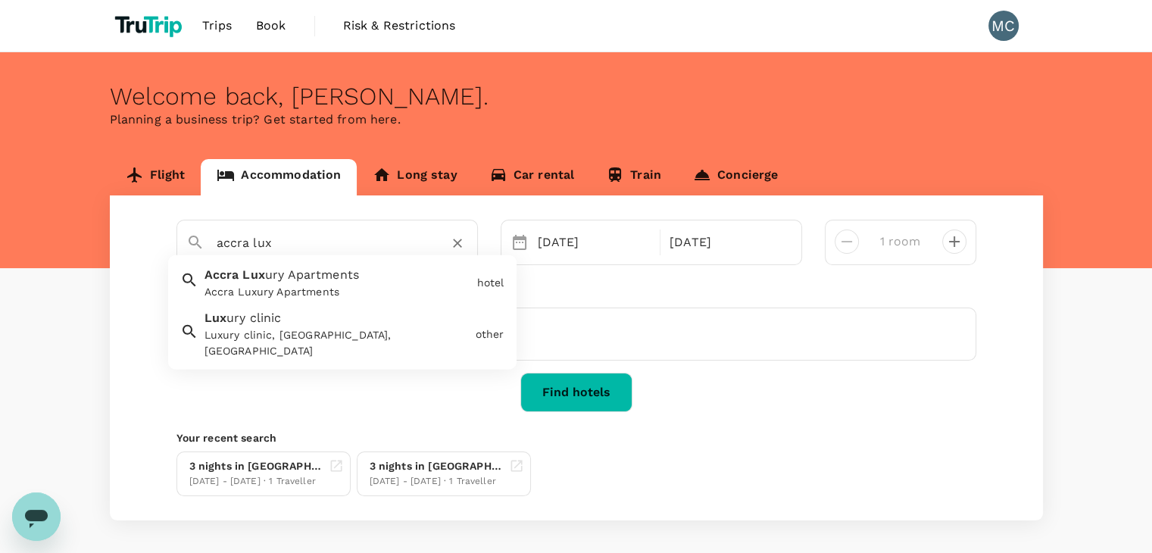
click at [321, 286] on div "Accra Luxury Apartments" at bounding box center [337, 292] width 267 height 16
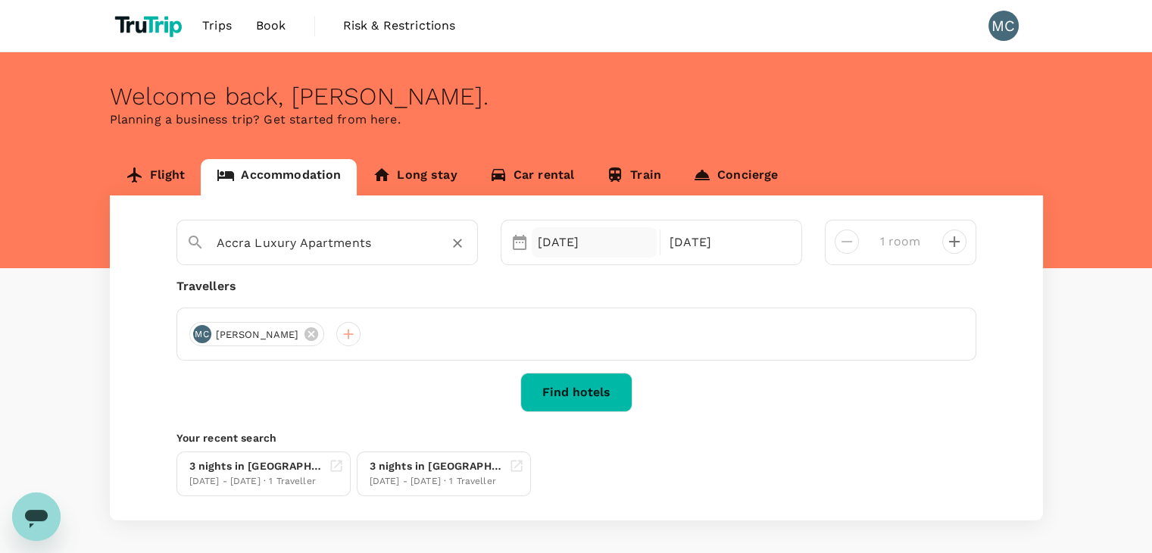
type input "Accra Luxury Apartments"
click at [554, 238] on div "15 Aug" at bounding box center [595, 242] width 126 height 30
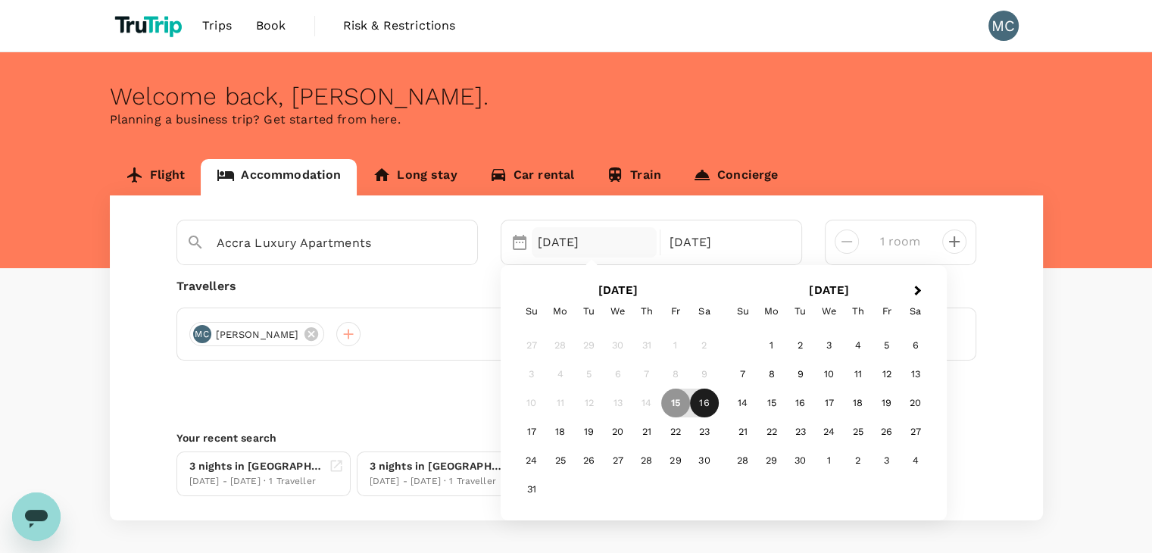
click at [708, 410] on div "16" at bounding box center [704, 402] width 29 height 29
click at [557, 438] on div "18" at bounding box center [560, 431] width 29 height 29
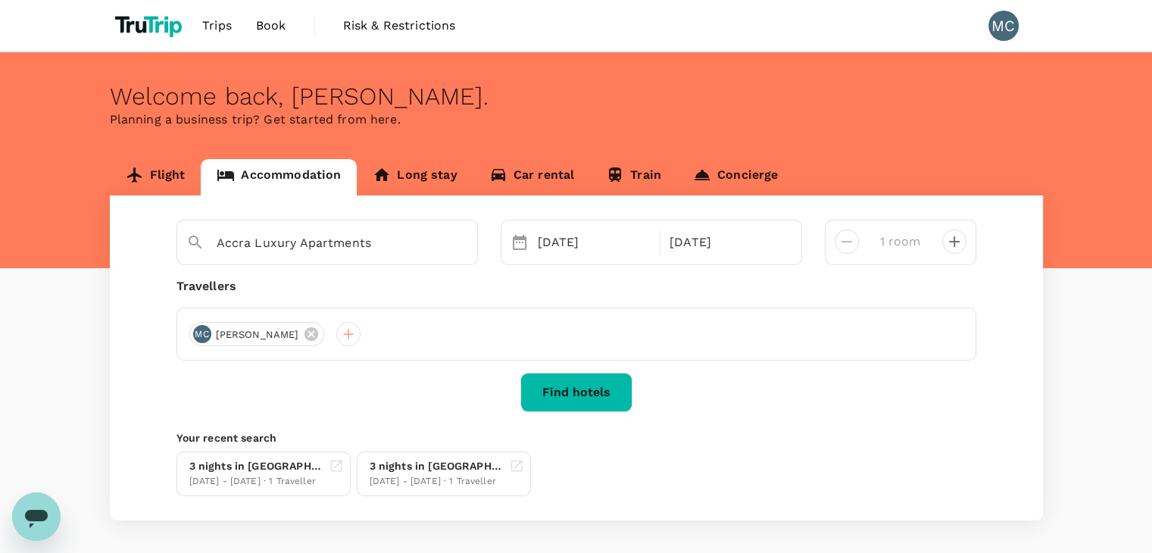
click at [563, 392] on button "Find hotels" at bounding box center [576, 392] width 112 height 39
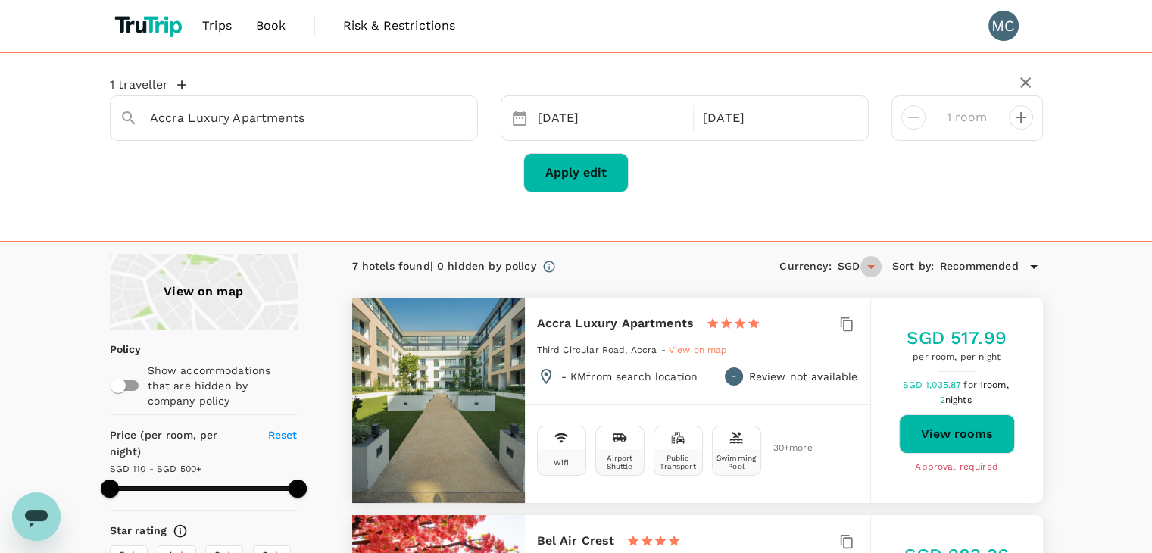
click at [866, 260] on icon "Open" at bounding box center [871, 266] width 18 height 18
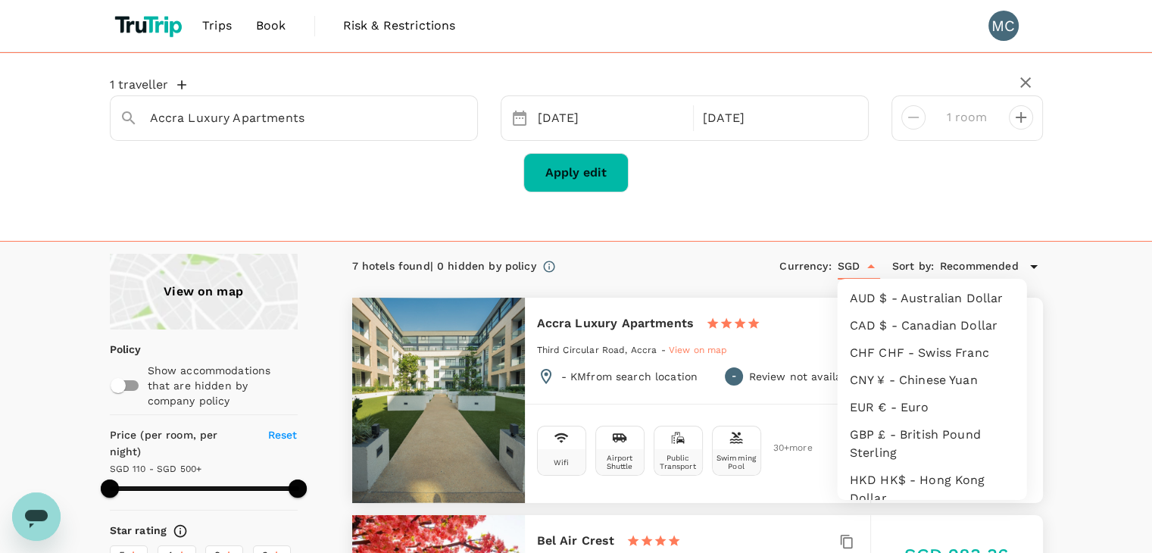
scroll to position [348, 0]
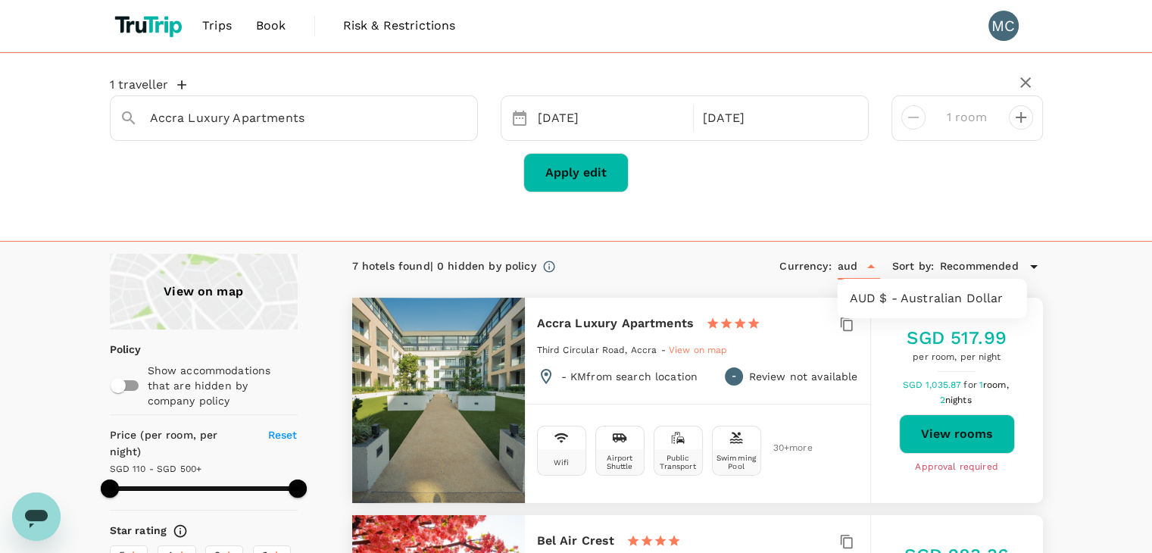
click at [876, 295] on li "AUD $ - Australian Dollar" at bounding box center [931, 298] width 189 height 27
type input "SGD"
click at [943, 424] on button "View rooms" at bounding box center [957, 433] width 116 height 39
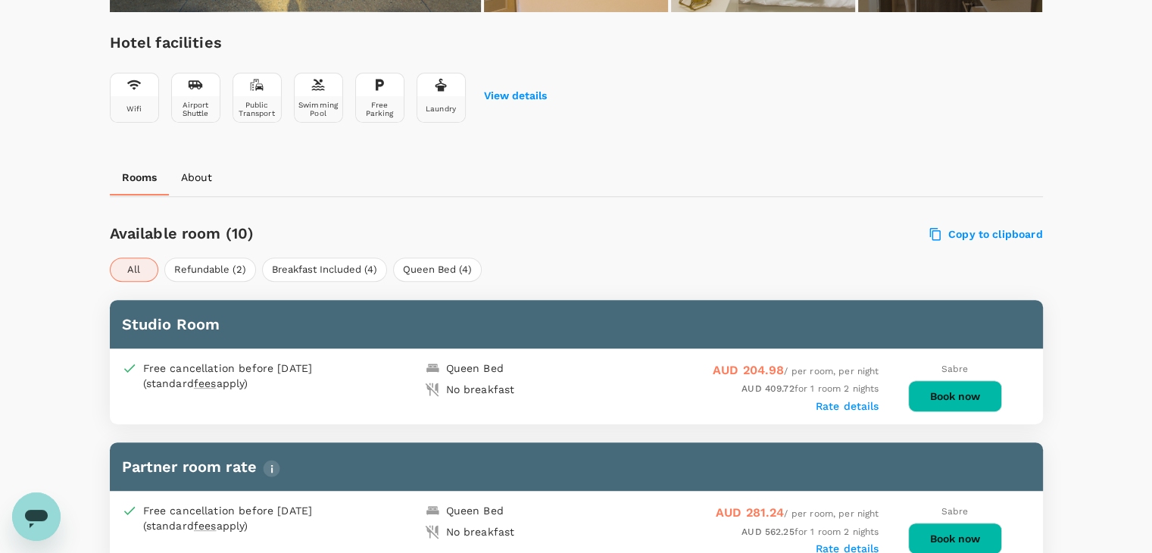
scroll to position [448, 0]
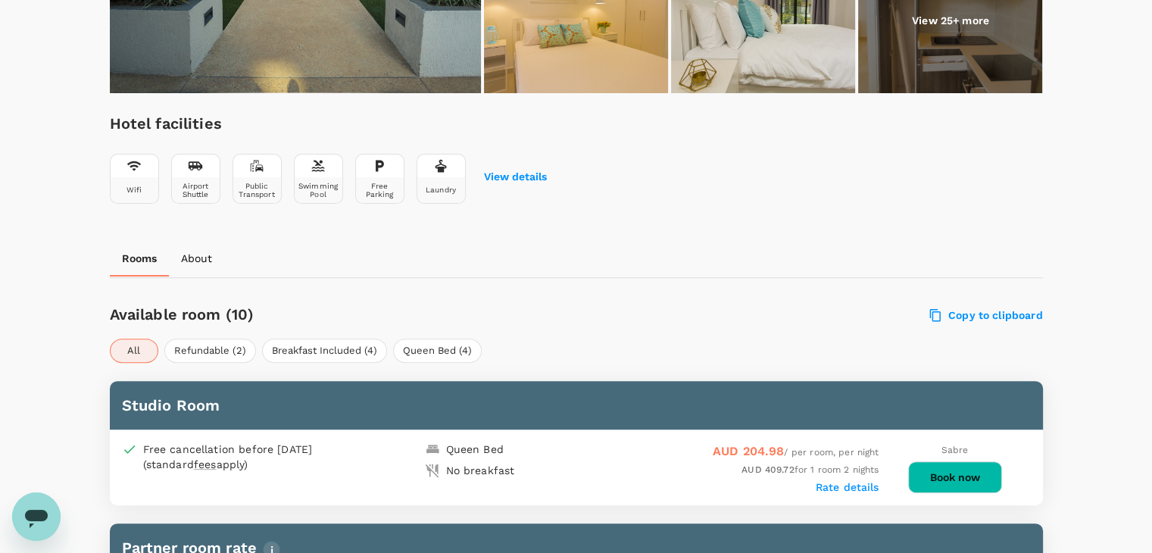
click at [971, 305] on div "Copy to clipboard" at bounding box center [846, 312] width 391 height 22
click at [970, 312] on label "Copy to clipboard" at bounding box center [986, 315] width 113 height 14
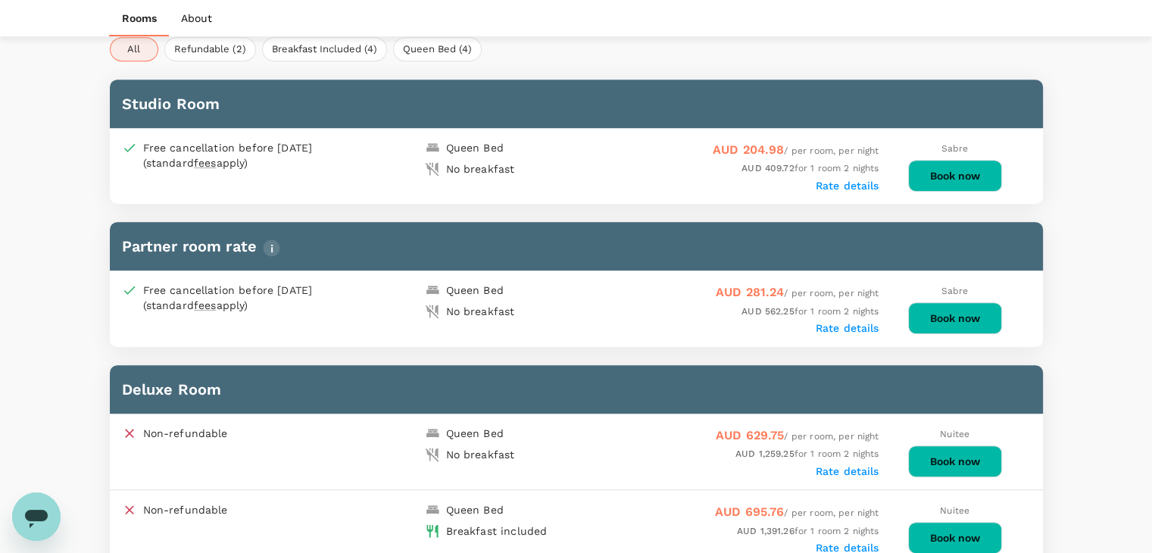
scroll to position [751, 0]
